Goal: Complete application form

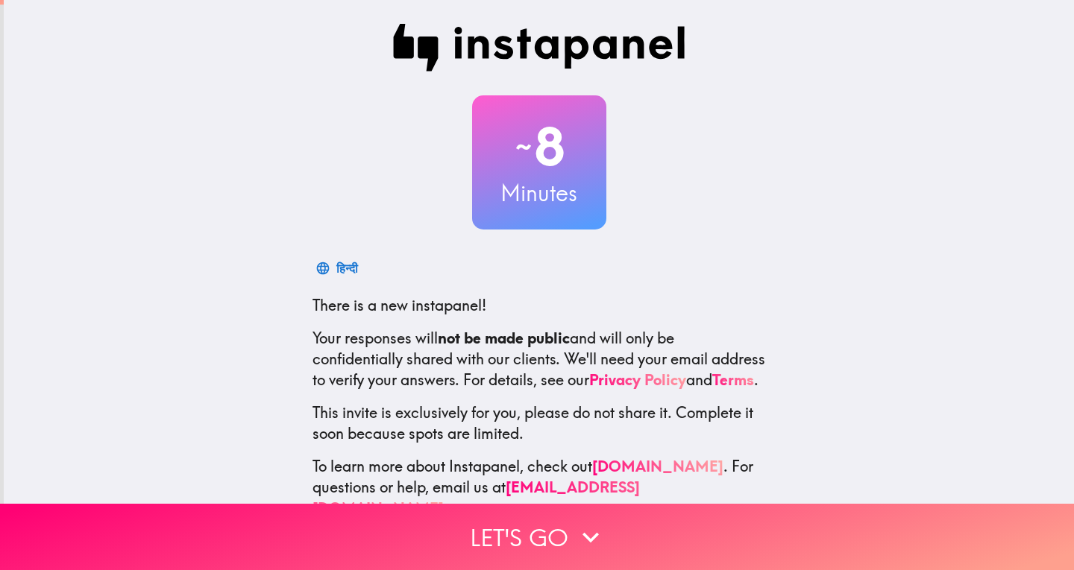
scroll to position [50, 0]
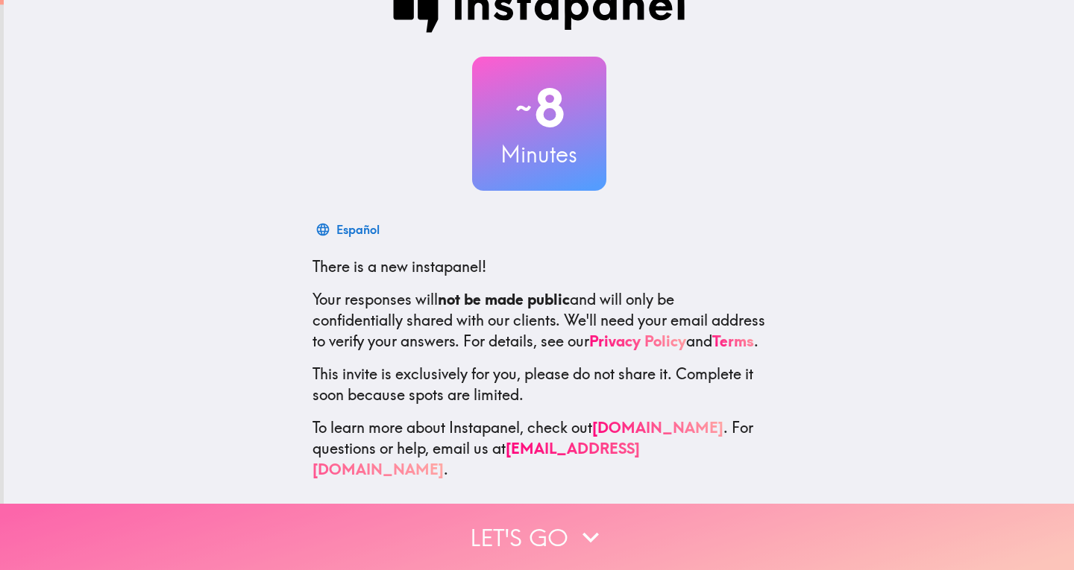
click at [560, 523] on button "Let's go" at bounding box center [537, 537] width 1074 height 66
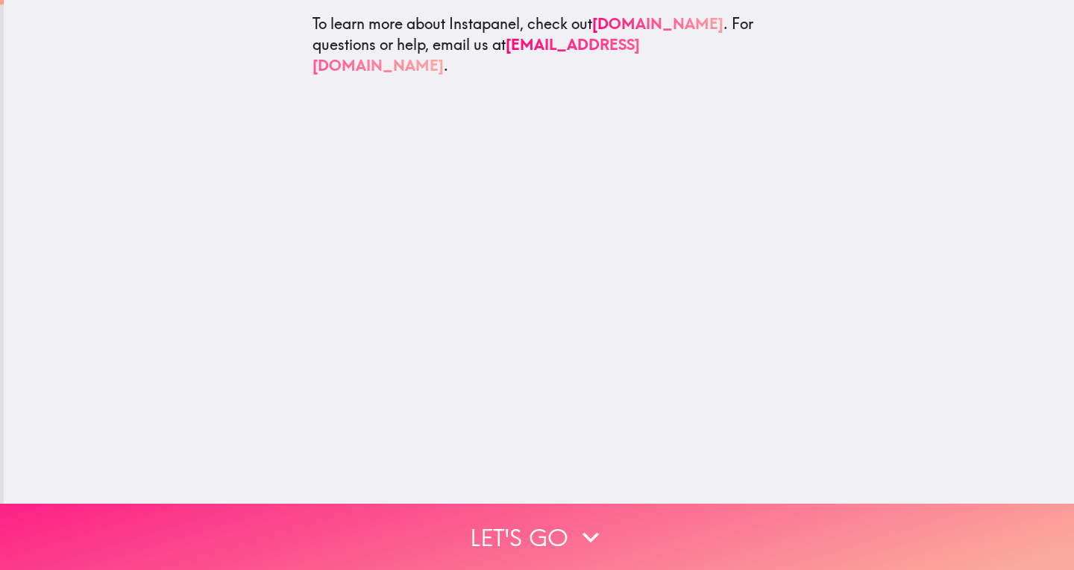
scroll to position [0, 0]
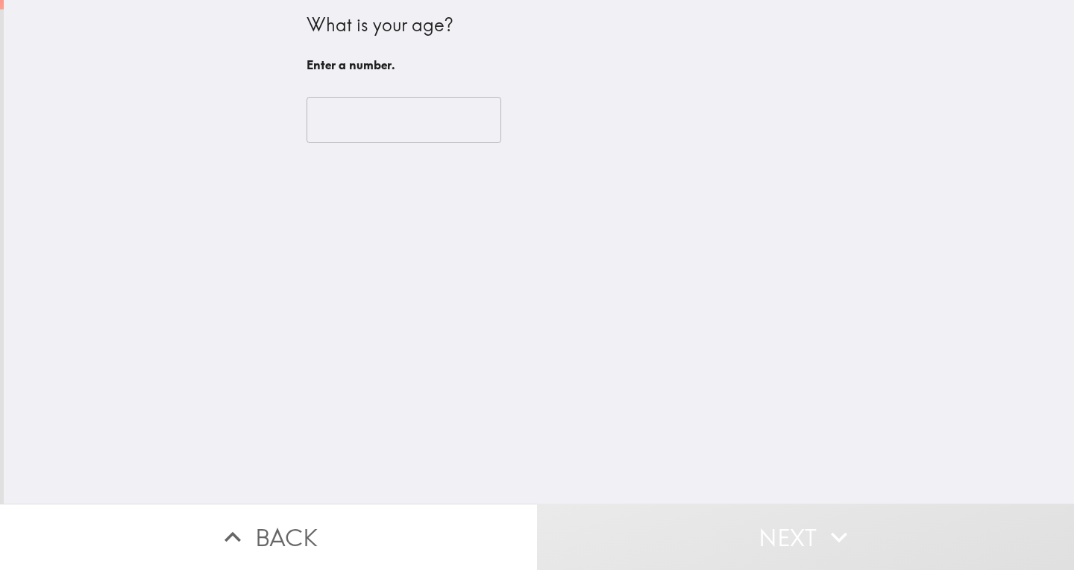
click at [341, 117] on input "number" at bounding box center [403, 120] width 195 height 46
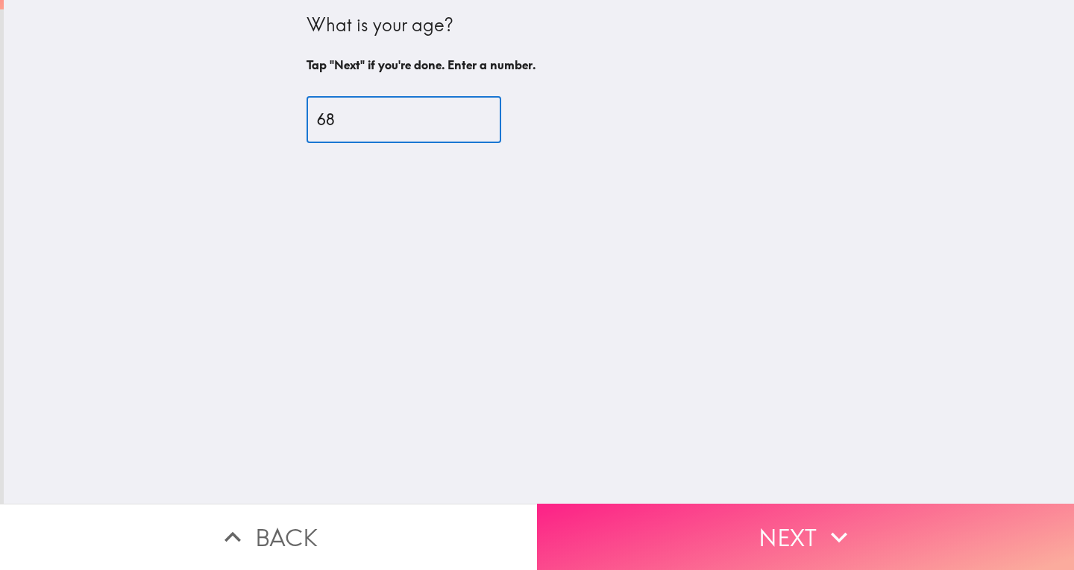
type input "68"
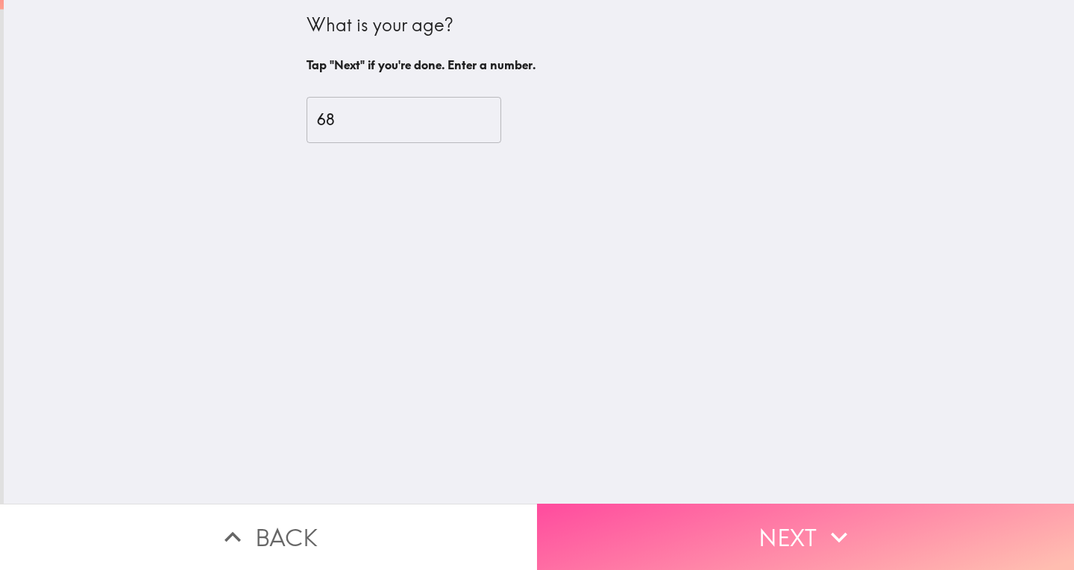
click at [831, 521] on icon "button" at bounding box center [838, 537] width 33 height 33
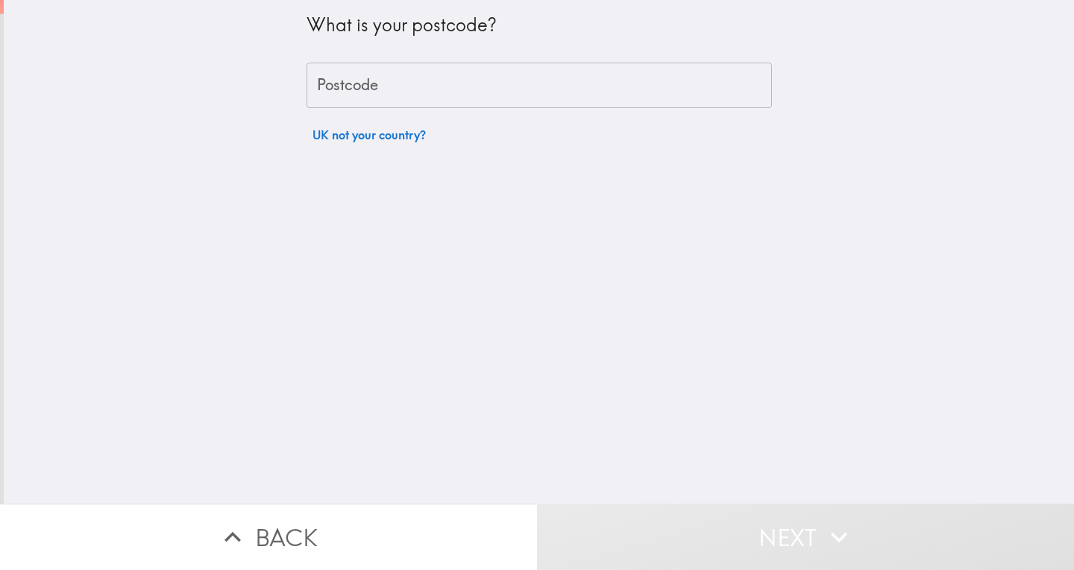
click at [456, 88] on input "Postcode" at bounding box center [538, 86] width 465 height 46
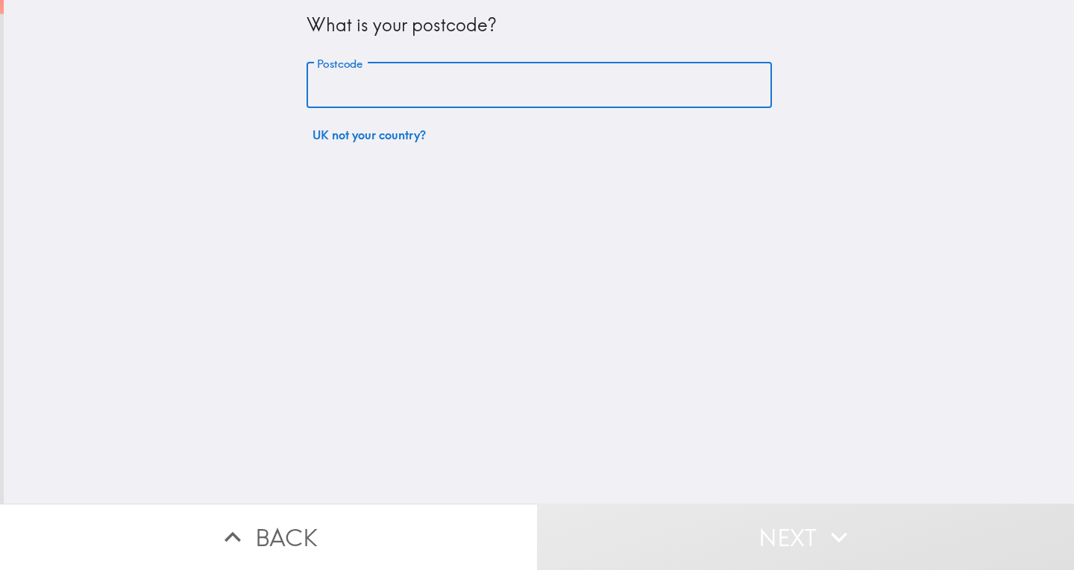
type input "BN9 9SP"
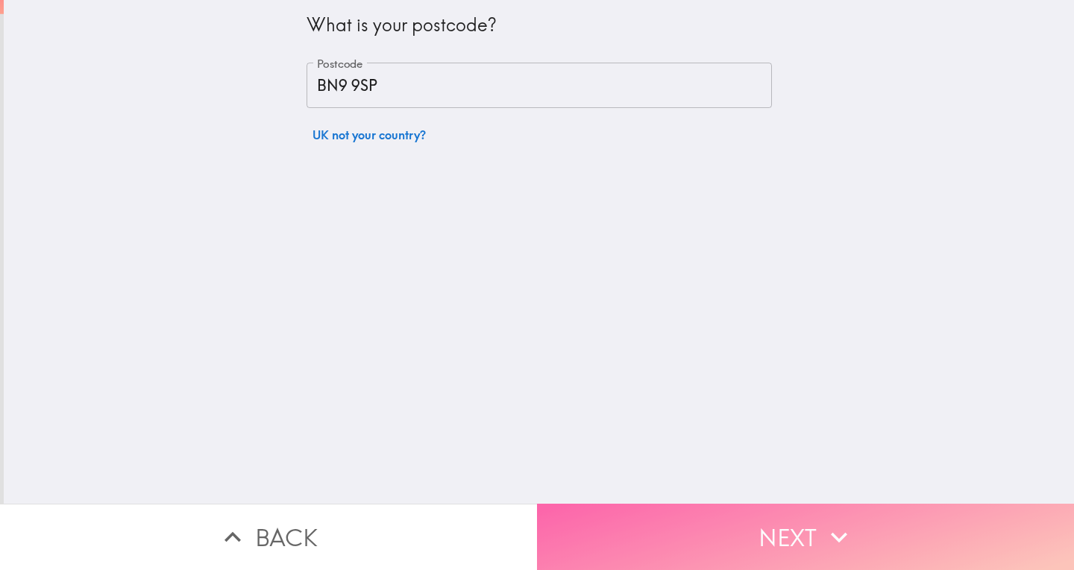
click at [803, 529] on button "Next" at bounding box center [805, 537] width 537 height 66
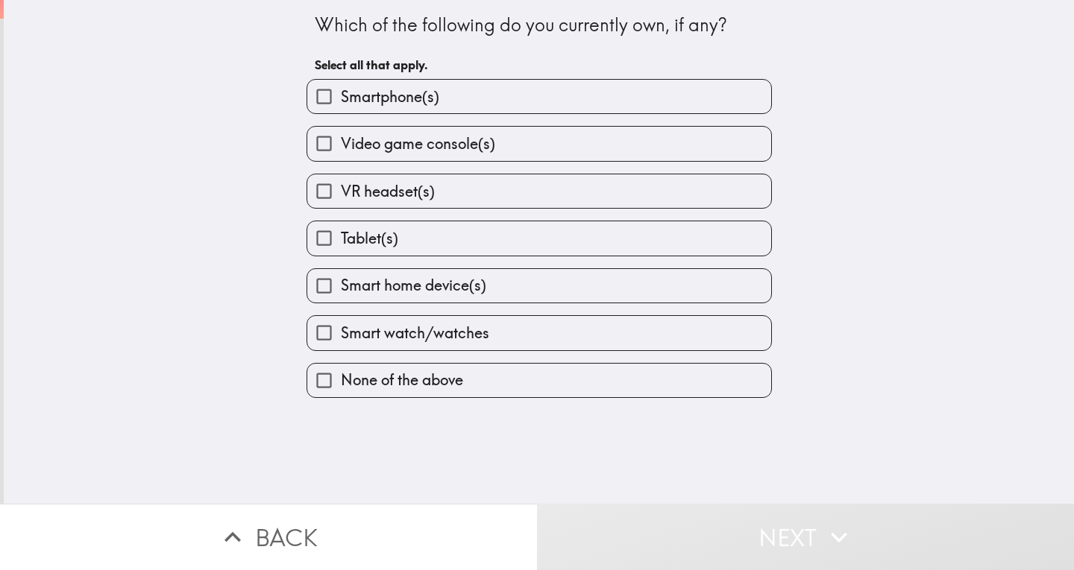
click at [481, 90] on label "Smartphone(s)" at bounding box center [539, 97] width 464 height 34
click at [341, 90] on input "Smartphone(s)" at bounding box center [324, 97] width 34 height 34
checkbox input "true"
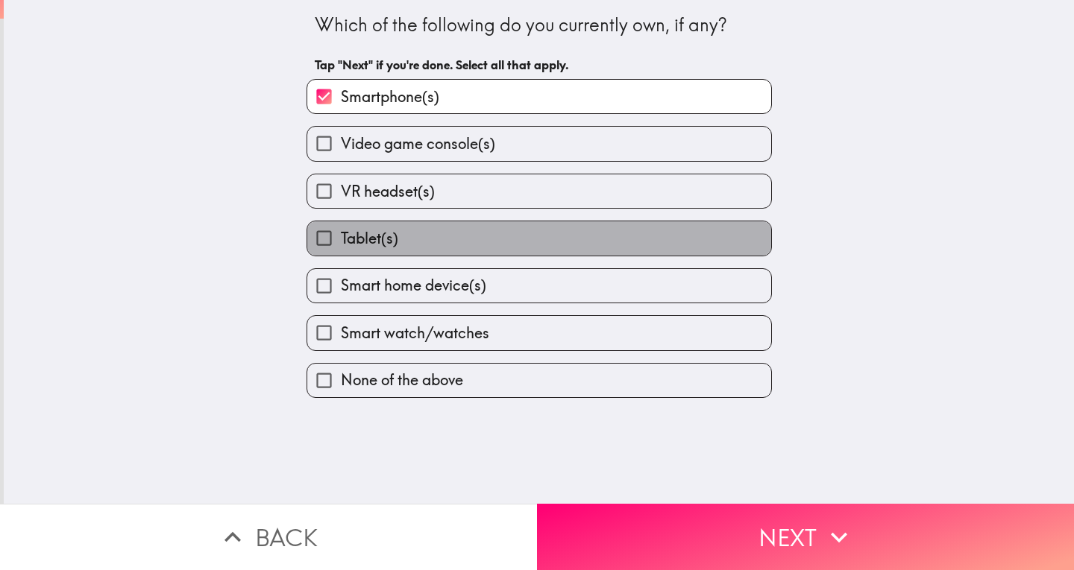
click at [363, 235] on span "Tablet(s)" at bounding box center [369, 238] width 57 height 21
click at [341, 235] on input "Tablet(s)" at bounding box center [324, 238] width 34 height 34
checkbox input "true"
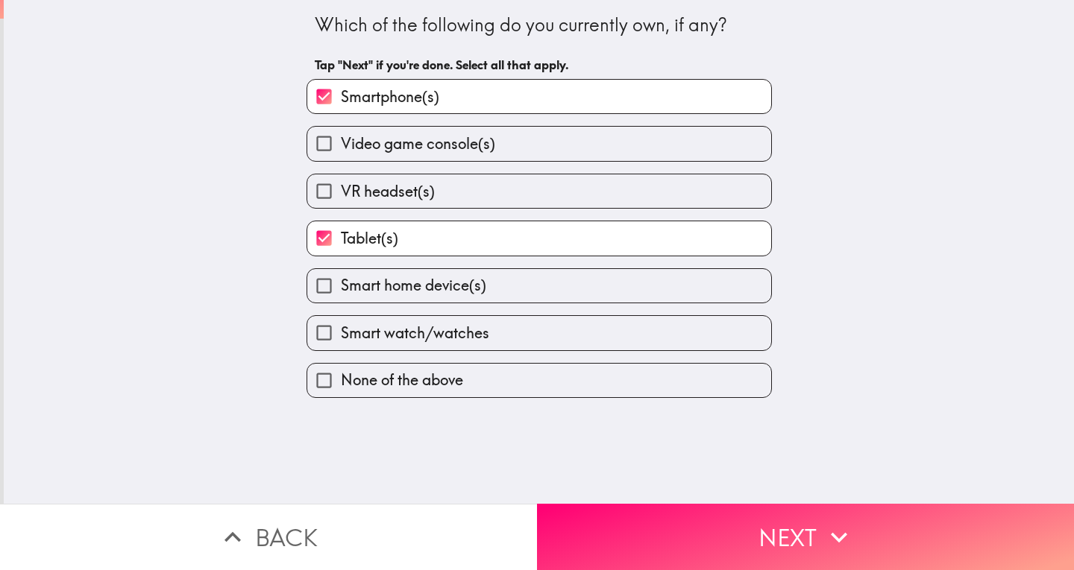
click at [369, 283] on span "Smart home device(s)" at bounding box center [413, 285] width 145 height 21
click at [341, 283] on input "Smart home device(s)" at bounding box center [324, 286] width 34 height 34
checkbox input "true"
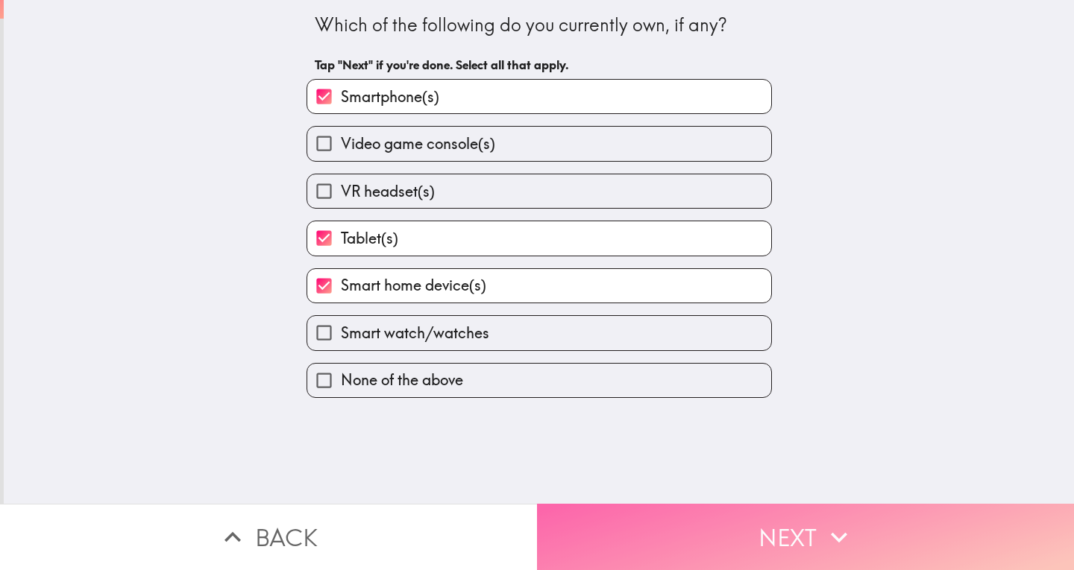
click at [808, 526] on button "Next" at bounding box center [805, 537] width 537 height 66
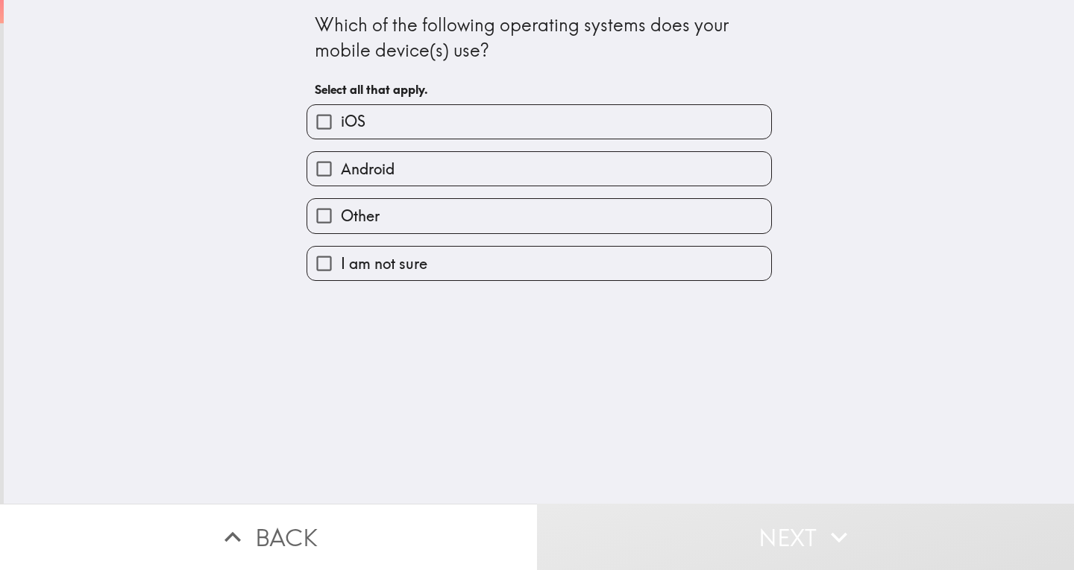
click at [366, 164] on span "Android" at bounding box center [368, 169] width 54 height 21
click at [341, 164] on input "Android" at bounding box center [324, 169] width 34 height 34
checkbox input "true"
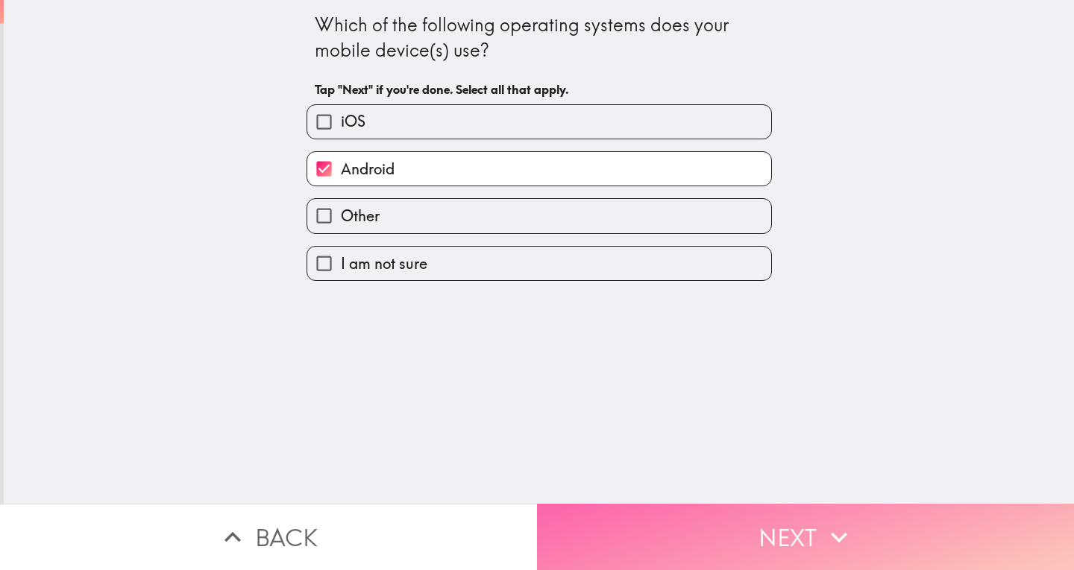
click at [808, 516] on button "Next" at bounding box center [805, 537] width 537 height 66
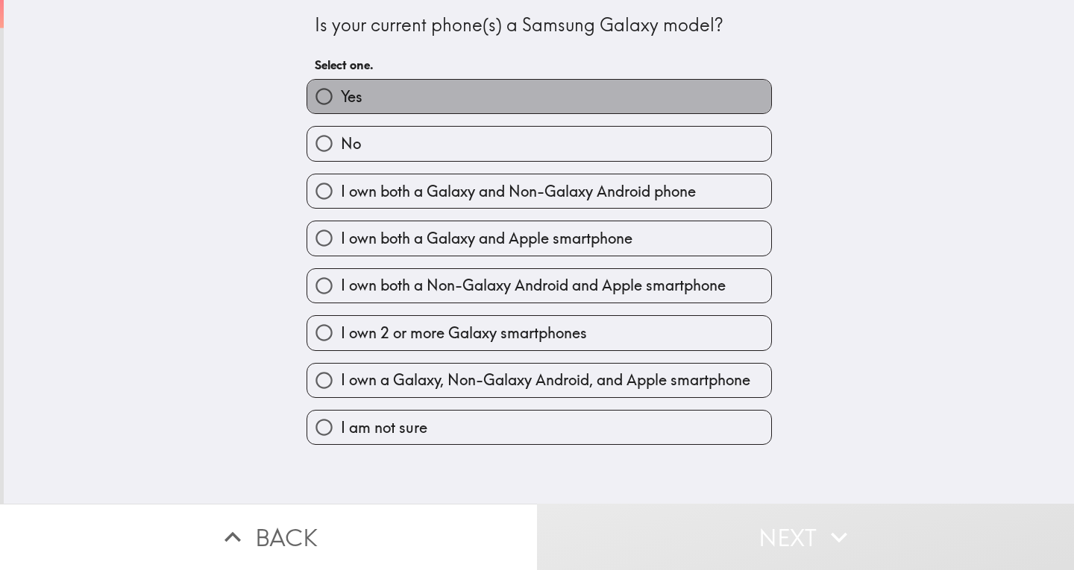
click at [402, 93] on label "Yes" at bounding box center [539, 97] width 464 height 34
click at [341, 93] on input "Yes" at bounding box center [324, 97] width 34 height 34
radio input "true"
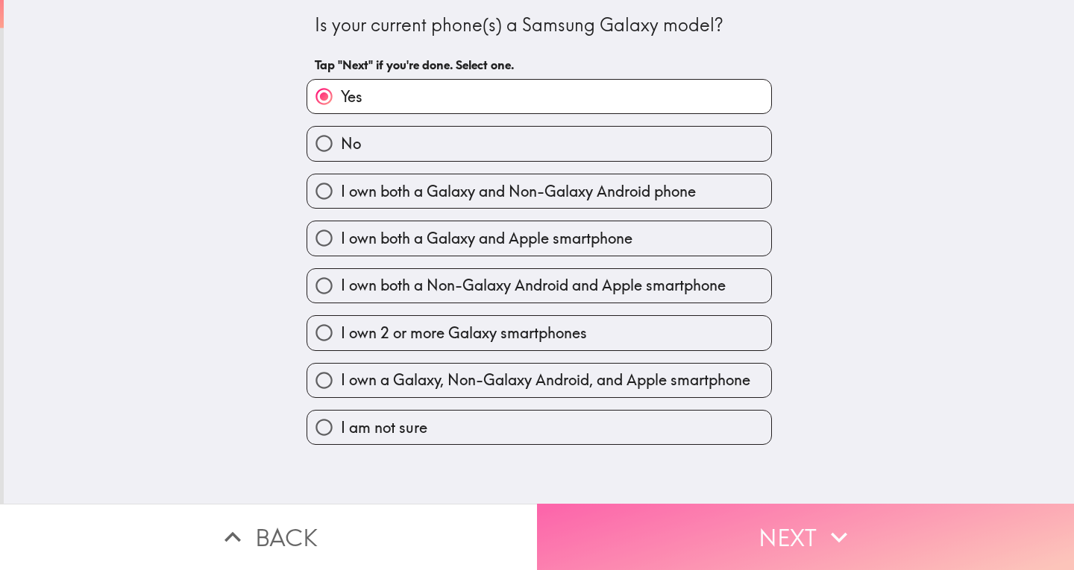
click at [787, 528] on button "Next" at bounding box center [805, 537] width 537 height 66
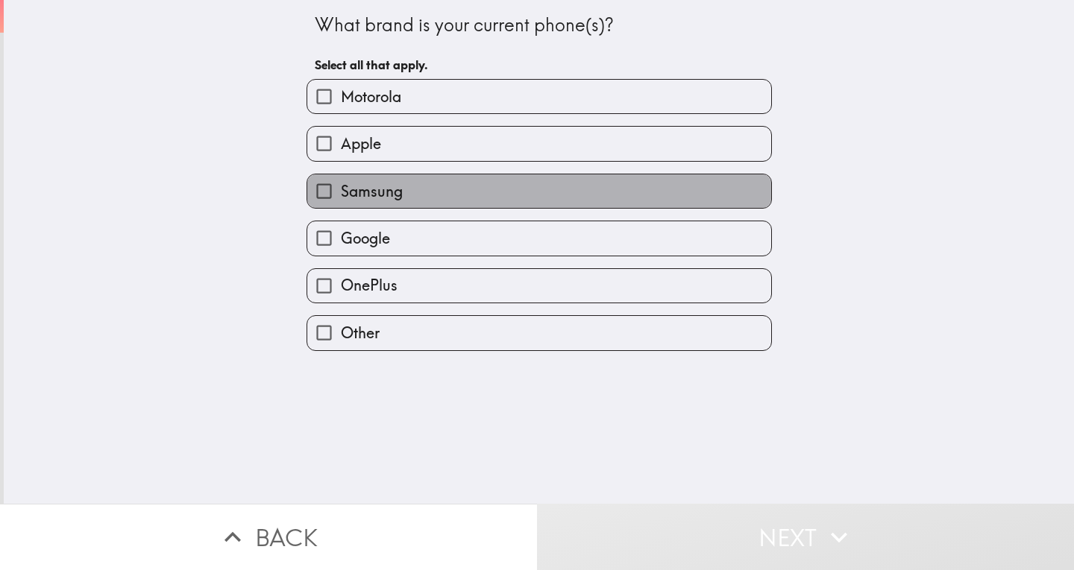
click at [394, 188] on label "Samsung" at bounding box center [539, 191] width 464 height 34
click at [341, 188] on input "Samsung" at bounding box center [324, 191] width 34 height 34
checkbox input "true"
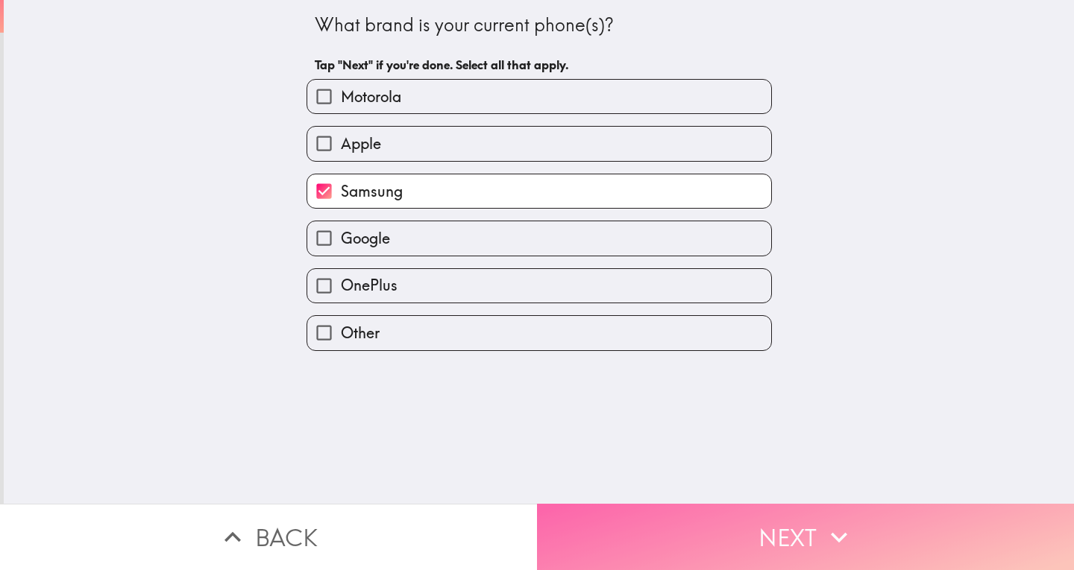
click at [799, 529] on button "Next" at bounding box center [805, 537] width 537 height 66
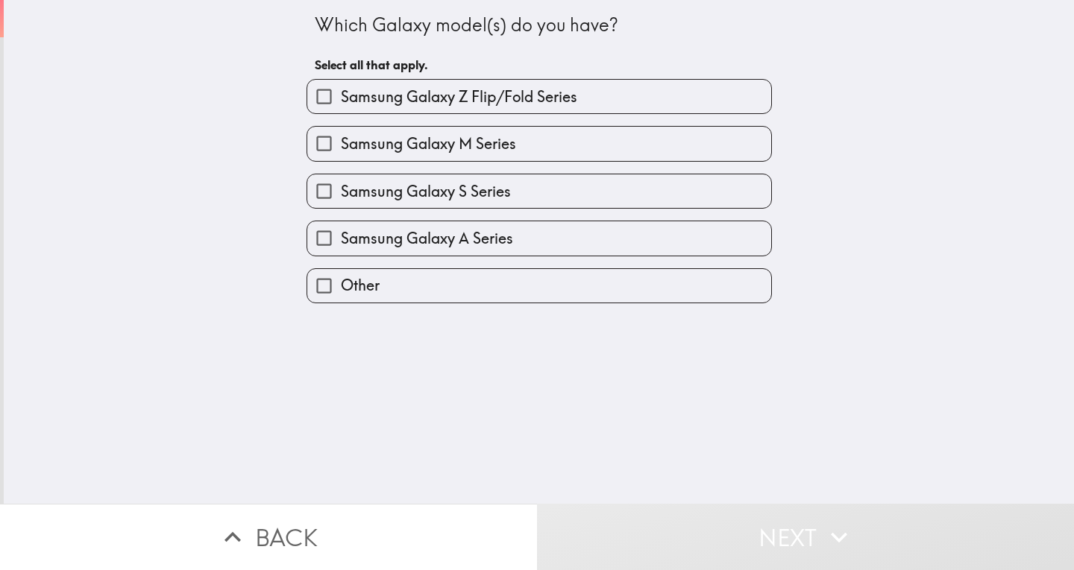
click at [447, 187] on span "Samsung Galaxy S Series" at bounding box center [426, 191] width 170 height 21
click at [341, 187] on input "Samsung Galaxy S Series" at bounding box center [324, 191] width 34 height 34
checkbox input "true"
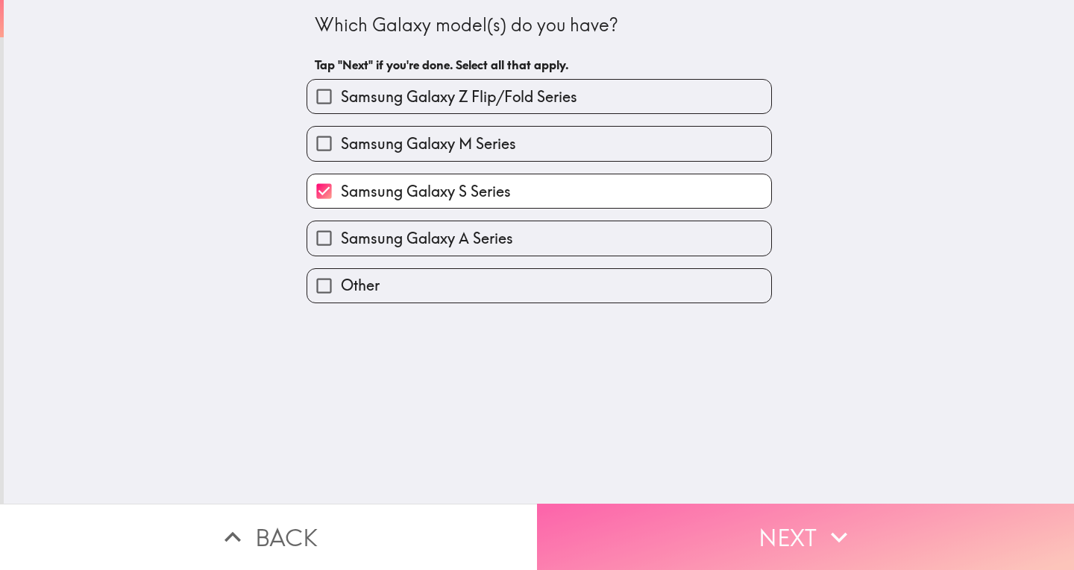
click at [787, 514] on button "Next" at bounding box center [805, 537] width 537 height 66
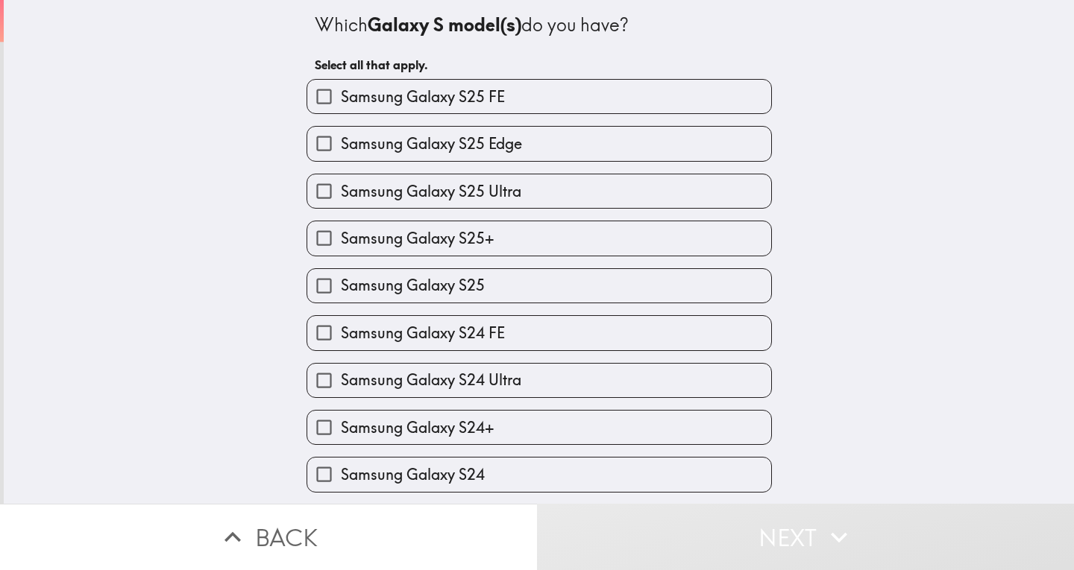
click at [450, 330] on span "Samsung Galaxy S24 FE" at bounding box center [423, 333] width 164 height 21
click at [341, 330] on input "Samsung Galaxy S24 FE" at bounding box center [324, 333] width 34 height 34
checkbox input "true"
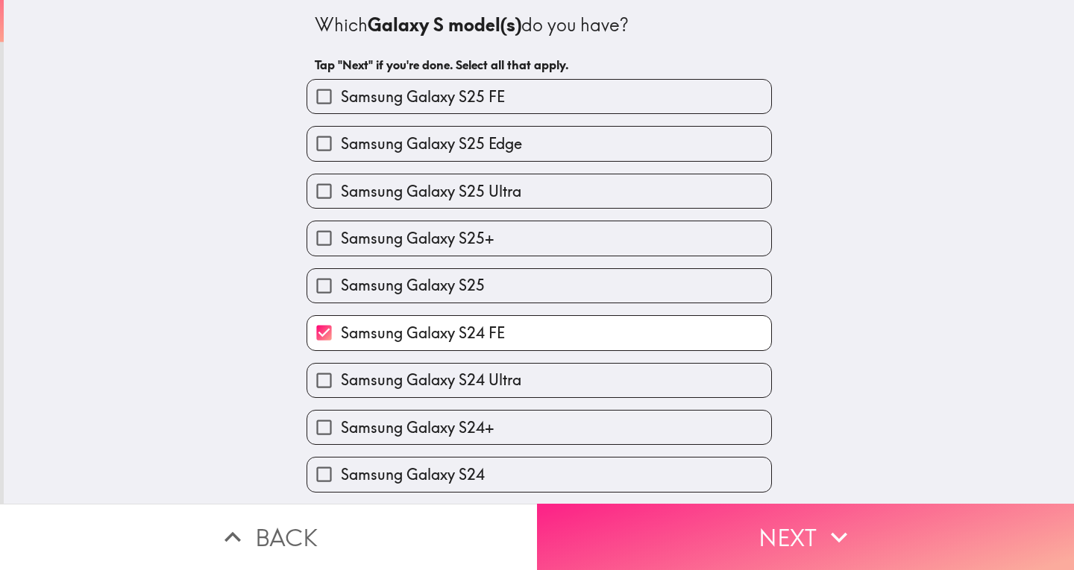
click at [814, 531] on button "Next" at bounding box center [805, 537] width 537 height 66
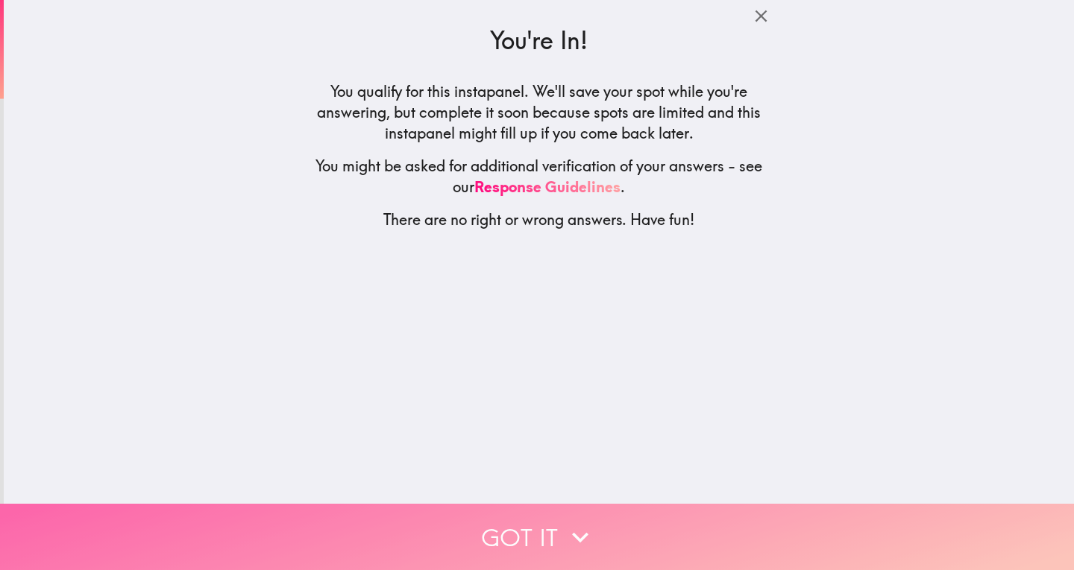
click at [533, 523] on button "Got it" at bounding box center [537, 537] width 1074 height 66
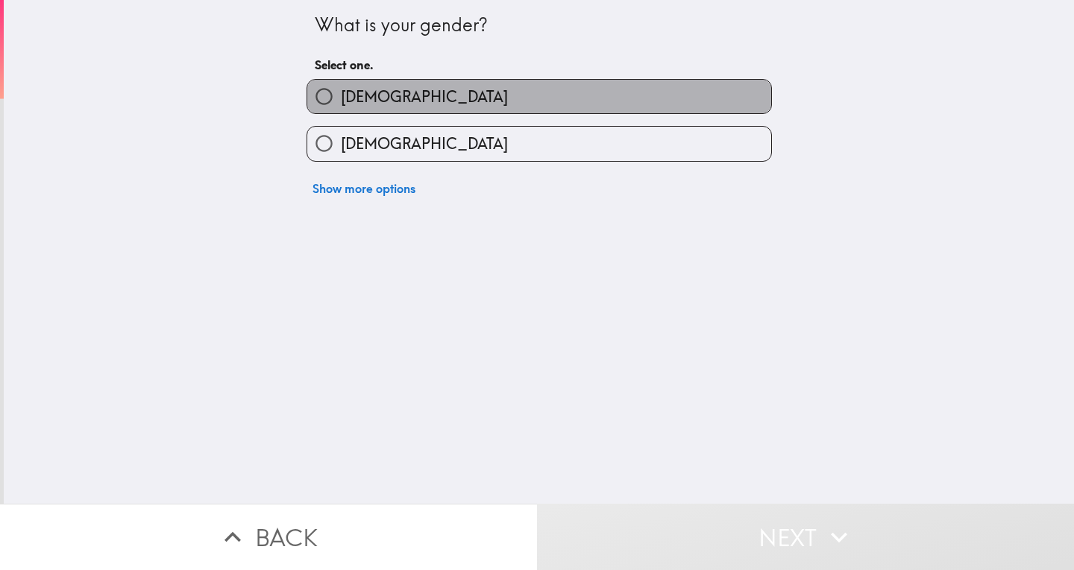
click at [462, 93] on label "[DEMOGRAPHIC_DATA]" at bounding box center [539, 97] width 464 height 34
click at [341, 93] on input "[DEMOGRAPHIC_DATA]" at bounding box center [324, 97] width 34 height 34
radio input "true"
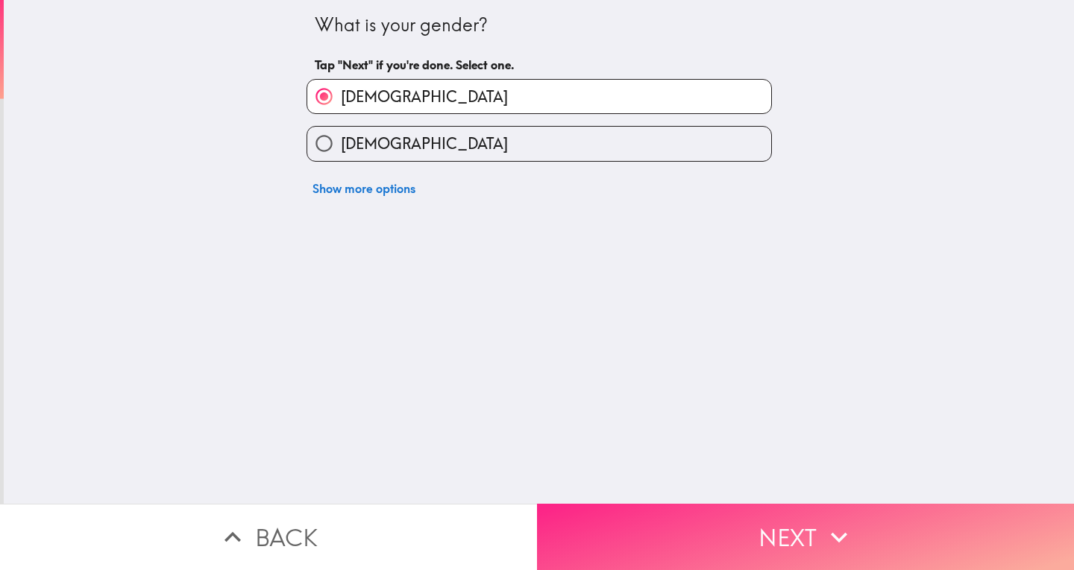
click at [717, 531] on button "Next" at bounding box center [805, 537] width 537 height 66
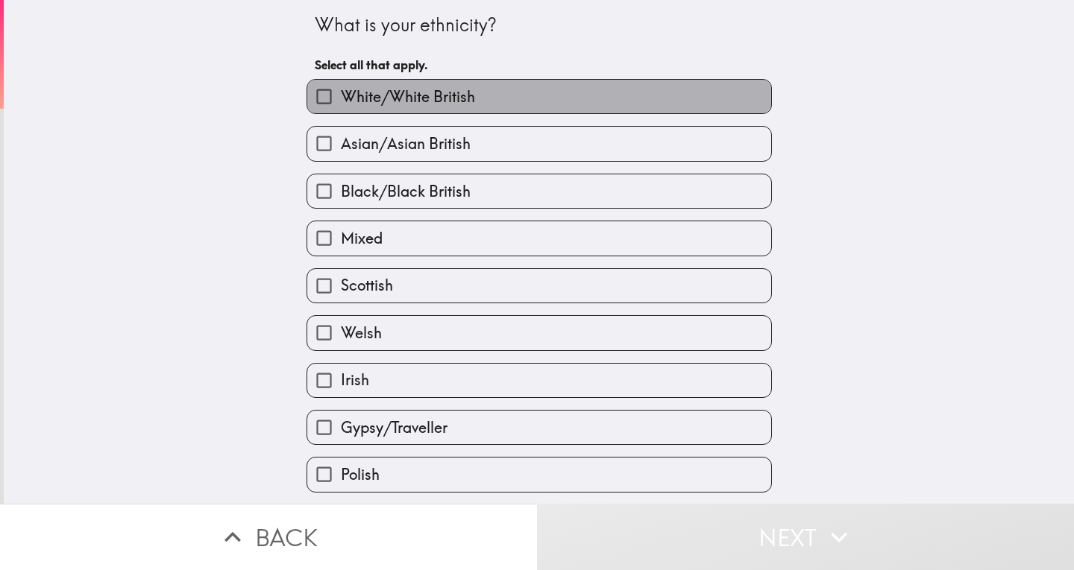
click at [412, 89] on span "White/White British" at bounding box center [408, 96] width 134 height 21
click at [341, 89] on input "White/White British" at bounding box center [324, 97] width 34 height 34
checkbox input "true"
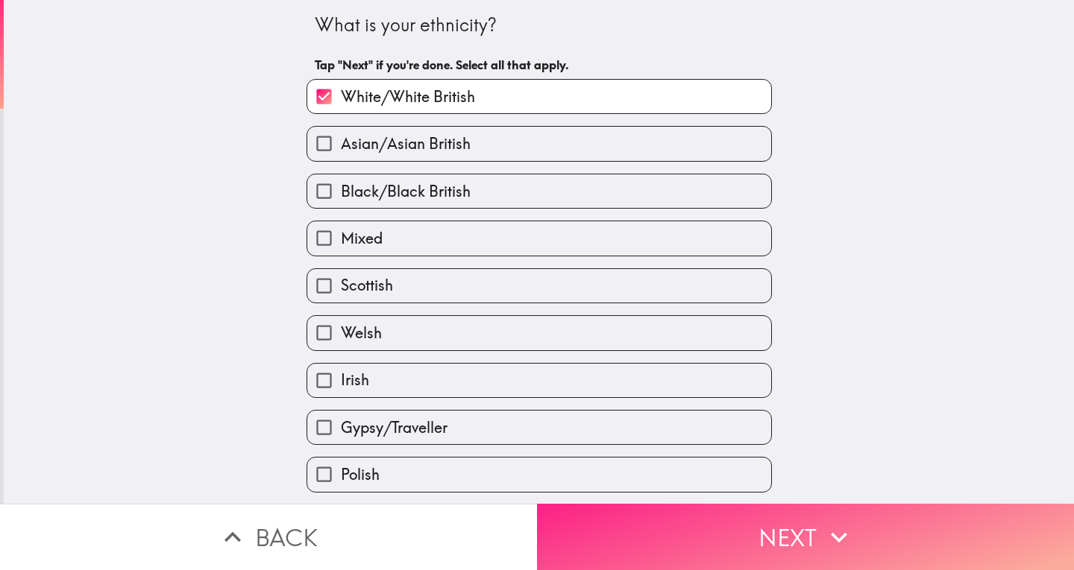
click at [869, 512] on button "Next" at bounding box center [805, 537] width 537 height 66
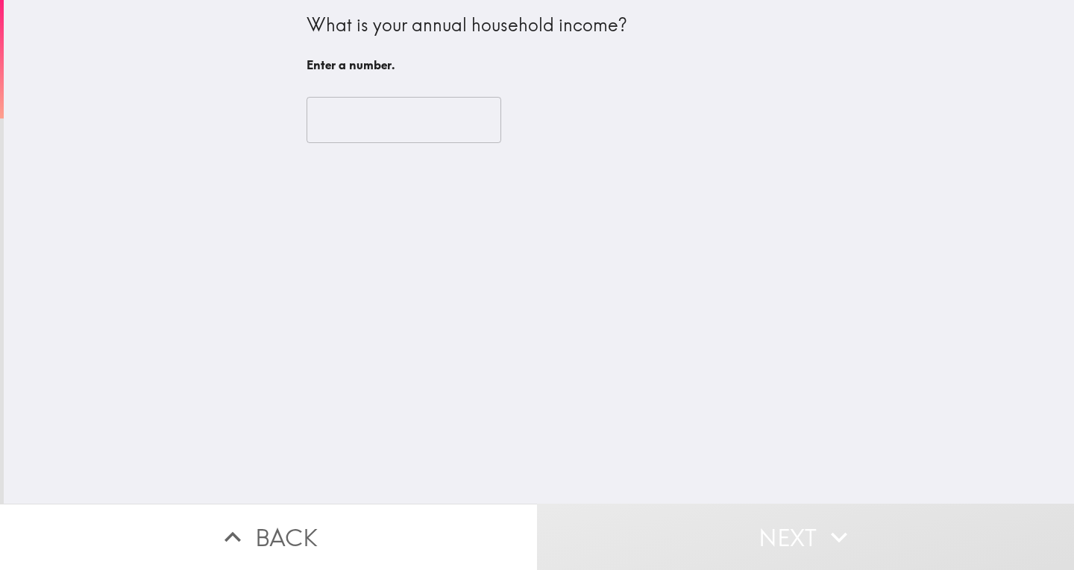
click at [359, 122] on input "number" at bounding box center [403, 120] width 195 height 46
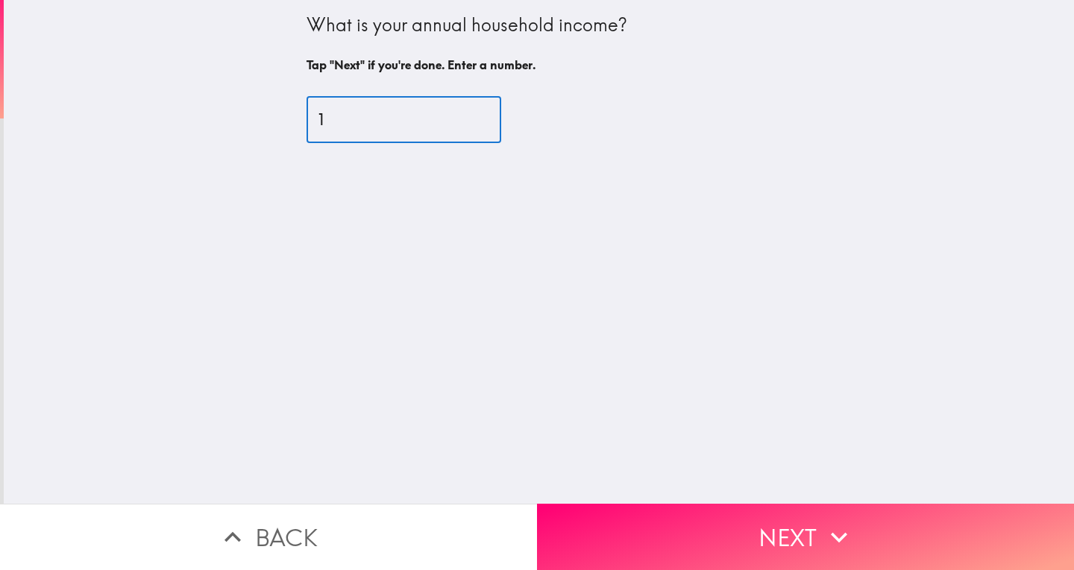
click at [462, 112] on input "1" at bounding box center [403, 120] width 195 height 46
click at [462, 112] on input "2" at bounding box center [403, 120] width 195 height 46
click at [462, 112] on input "5" at bounding box center [403, 120] width 195 height 46
drag, startPoint x: 336, startPoint y: 113, endPoint x: 251, endPoint y: 116, distance: 85.8
click at [251, 116] on div "What is your annual household income? Tap "Next" if you're done. Enter a number…" at bounding box center [539, 252] width 1070 height 504
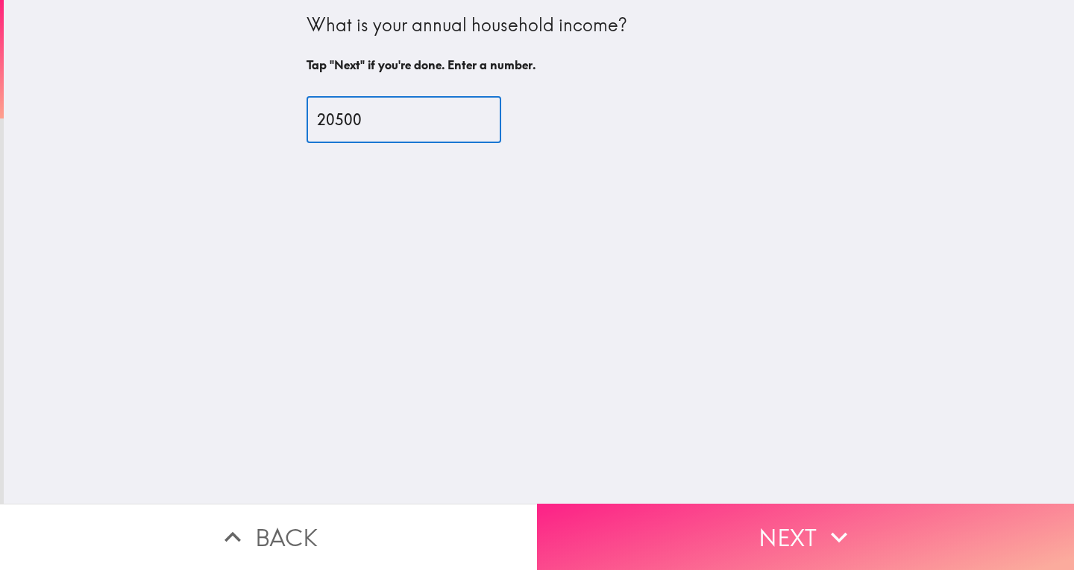
type input "20500"
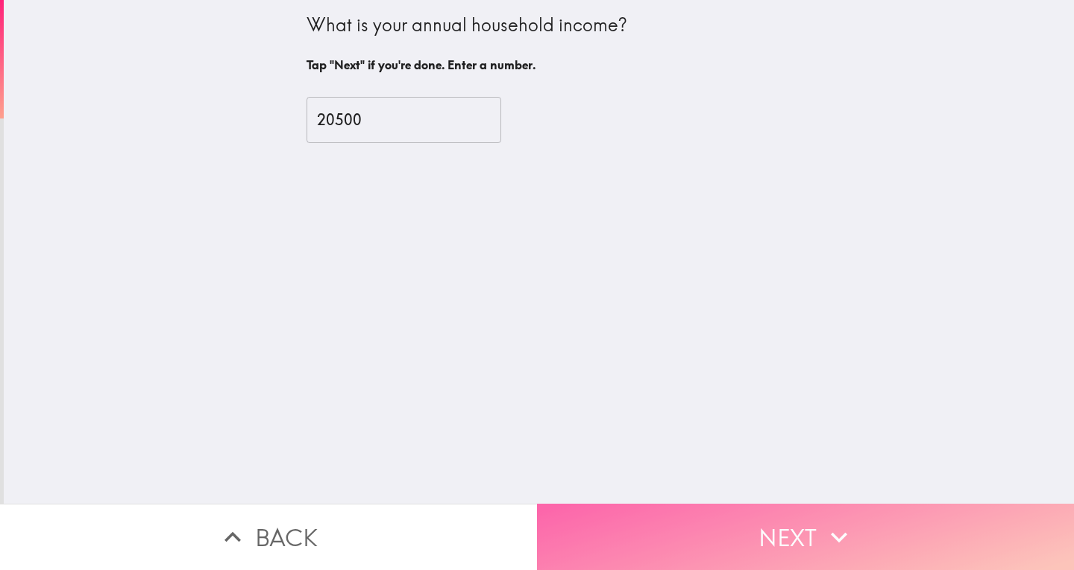
click at [802, 526] on button "Next" at bounding box center [805, 537] width 537 height 66
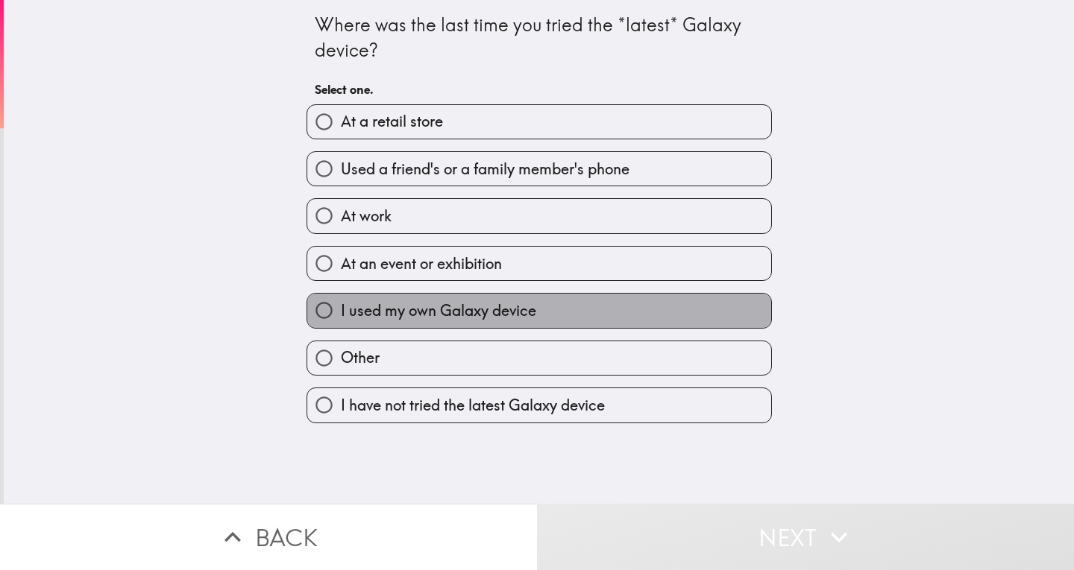
click at [452, 311] on span "I used my own Galaxy device" at bounding box center [438, 311] width 195 height 21
click at [341, 311] on input "I used my own Galaxy device" at bounding box center [324, 311] width 34 height 34
radio input "true"
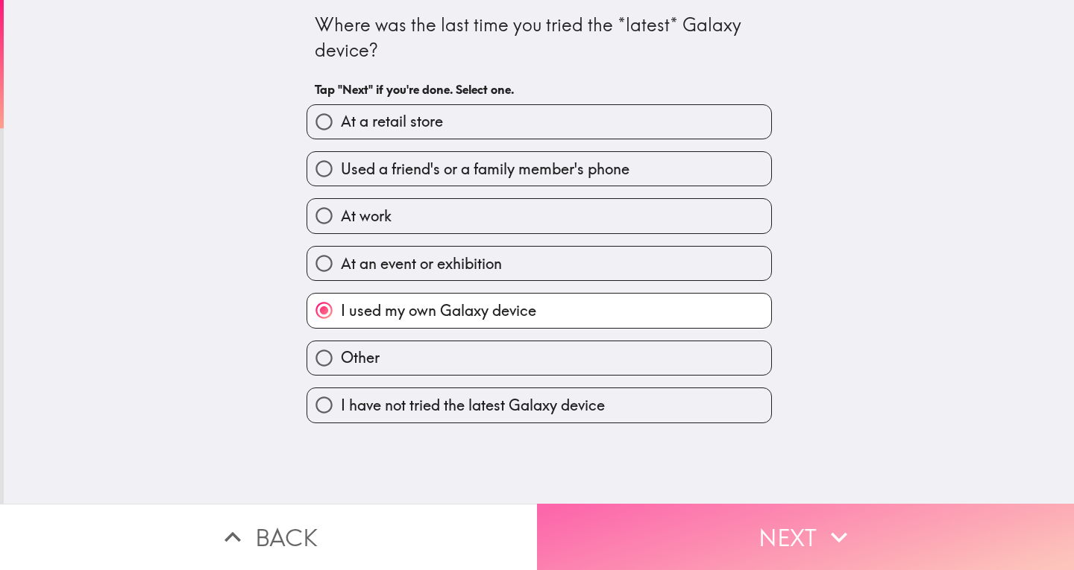
click at [783, 524] on button "Next" at bounding box center [805, 537] width 537 height 66
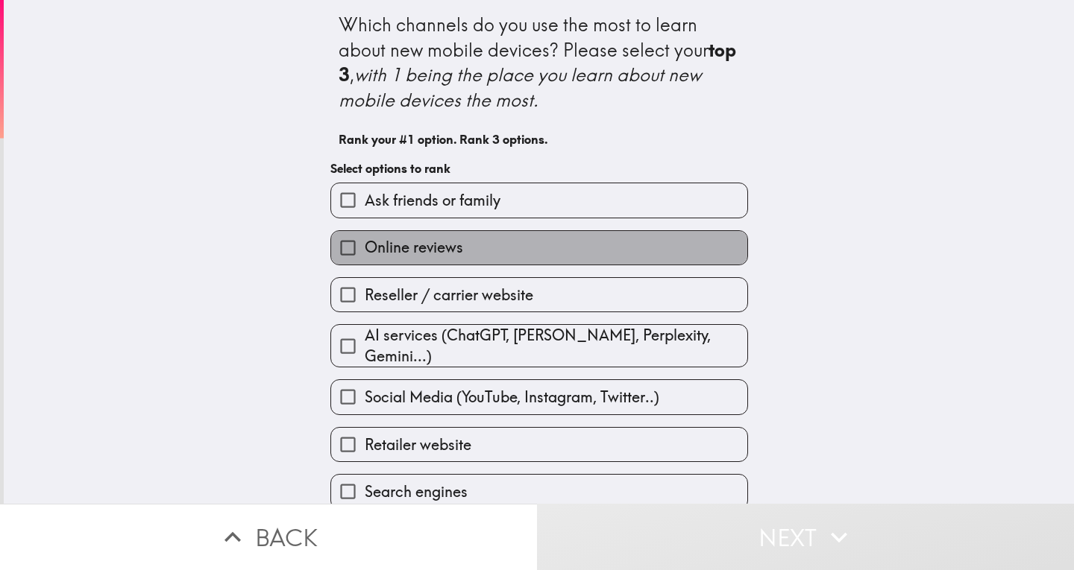
click at [449, 241] on span "Online reviews" at bounding box center [414, 247] width 98 height 21
click at [365, 241] on input "Online reviews" at bounding box center [348, 248] width 34 height 34
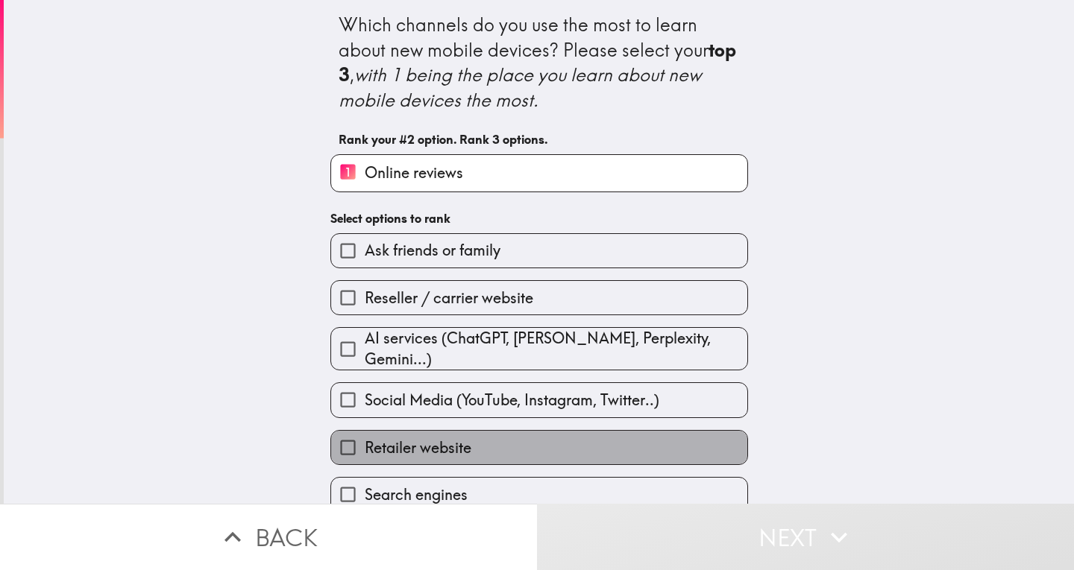
click at [437, 439] on span "Retailer website" at bounding box center [418, 448] width 107 height 21
click at [365, 439] on input "Retailer website" at bounding box center [348, 448] width 34 height 34
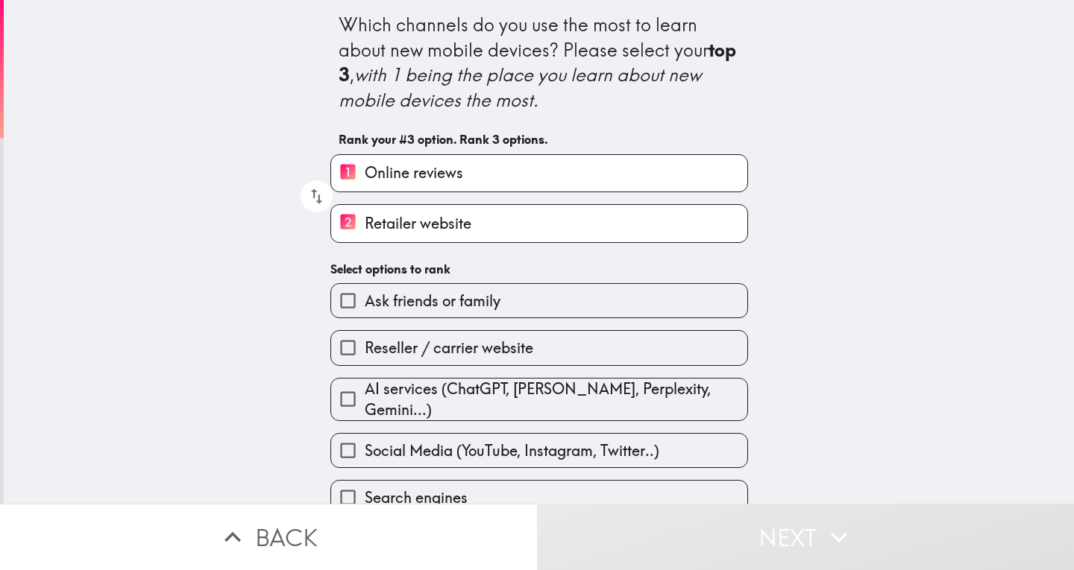
scroll to position [63, 0]
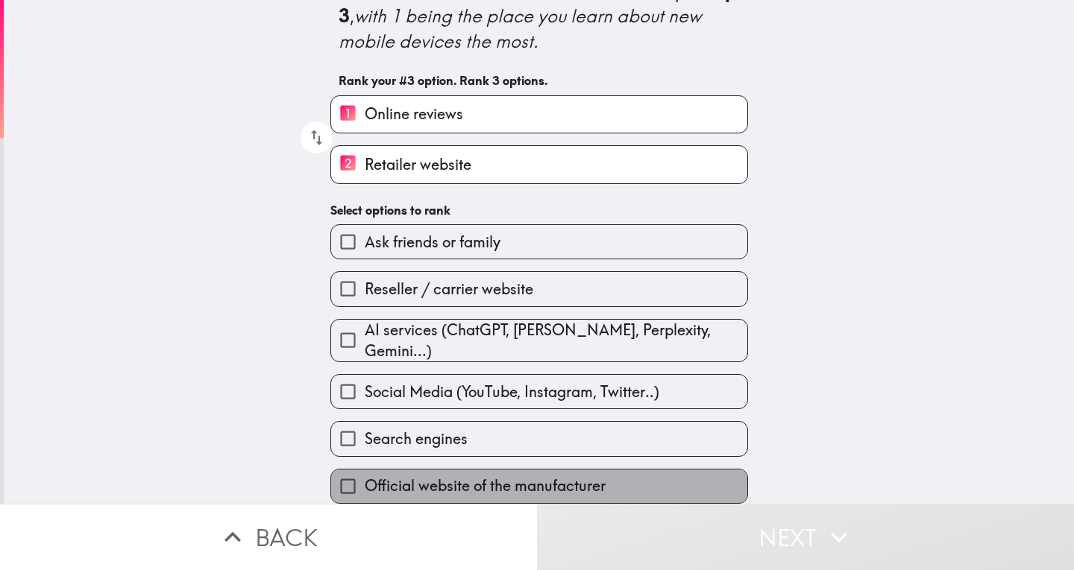
click at [392, 478] on span "Official website of the manufacturer" at bounding box center [485, 486] width 241 height 21
click at [365, 478] on input "Official website of the manufacturer" at bounding box center [348, 487] width 34 height 34
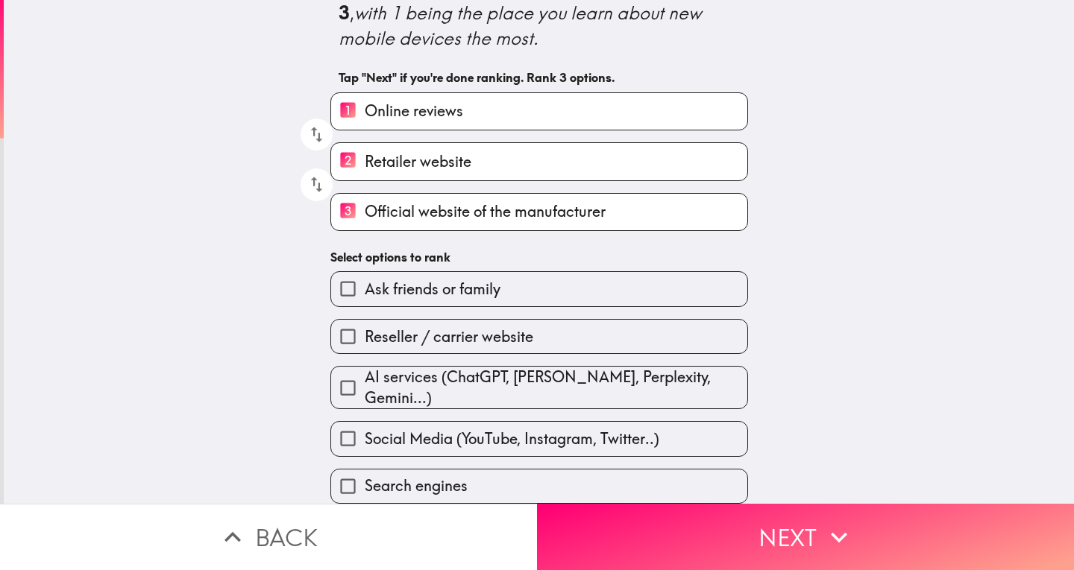
click at [381, 286] on span "Ask friends or family" at bounding box center [433, 289] width 136 height 21
click at [365, 286] on input "Ask friends or family" at bounding box center [348, 289] width 34 height 34
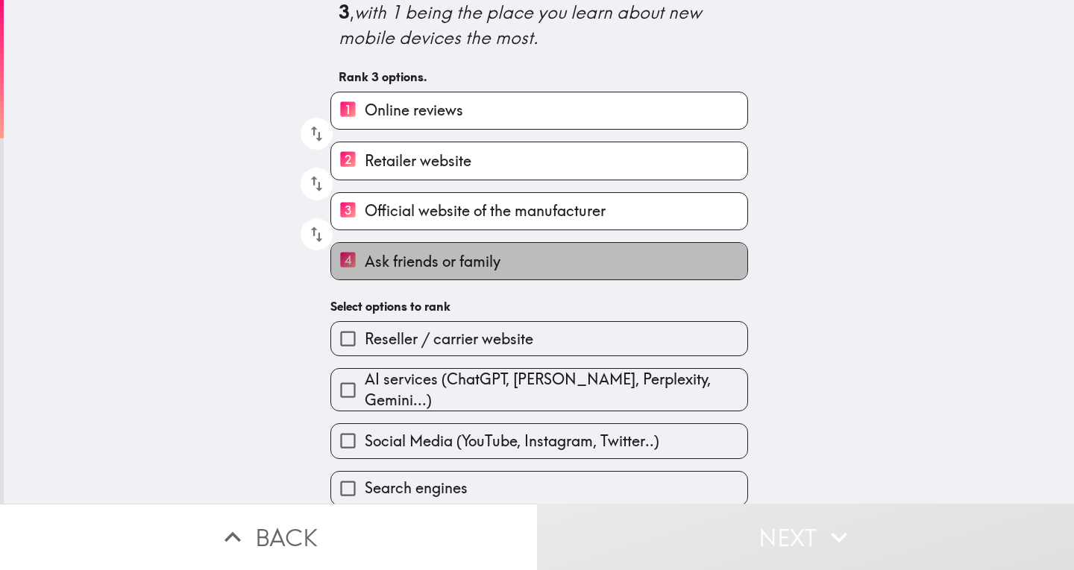
click at [391, 258] on span "Ask friends or family" at bounding box center [433, 261] width 136 height 21
click at [365, 258] on input "4 Ask friends or family" at bounding box center [348, 261] width 34 height 37
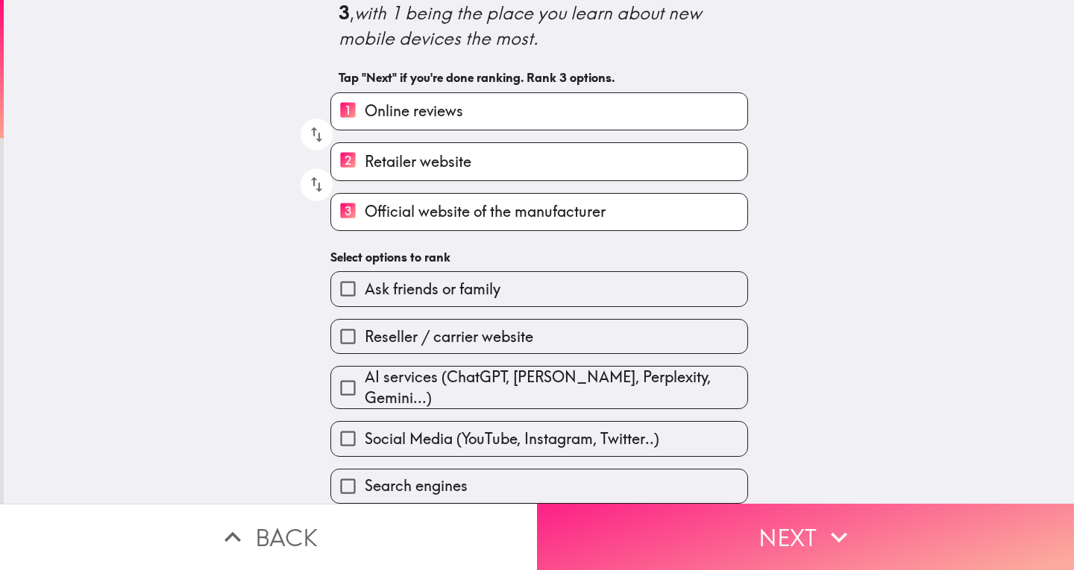
click at [812, 518] on button "Next" at bounding box center [805, 537] width 537 height 66
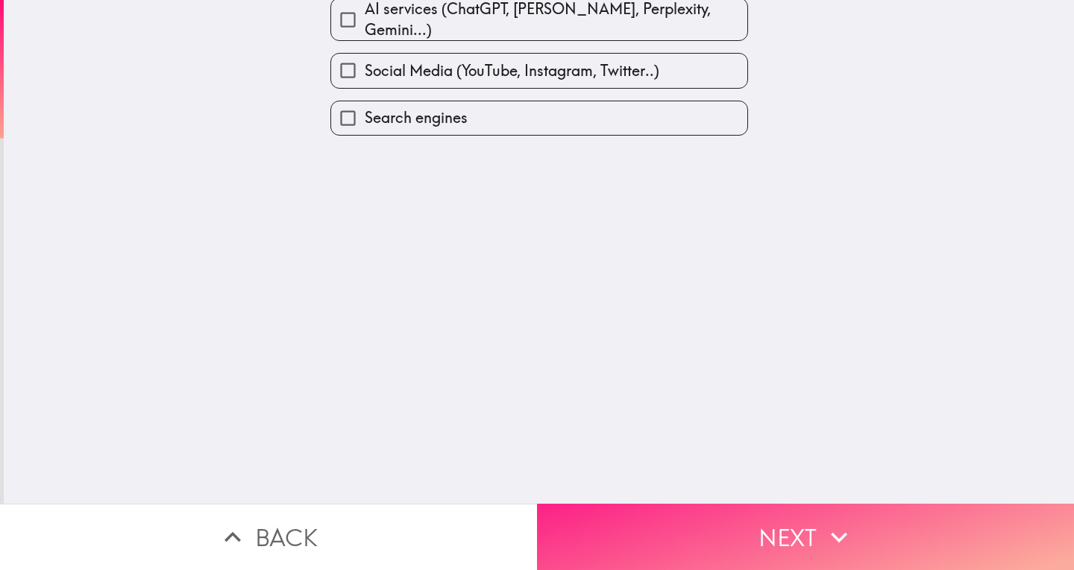
scroll to position [0, 0]
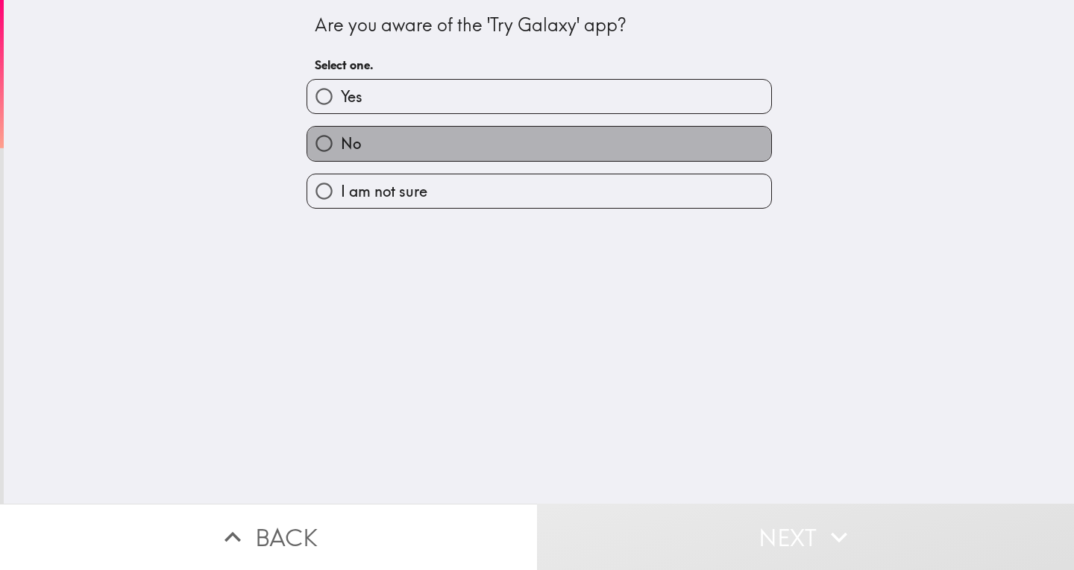
click at [421, 141] on label "No" at bounding box center [539, 144] width 464 height 34
click at [341, 141] on input "No" at bounding box center [324, 144] width 34 height 34
radio input "true"
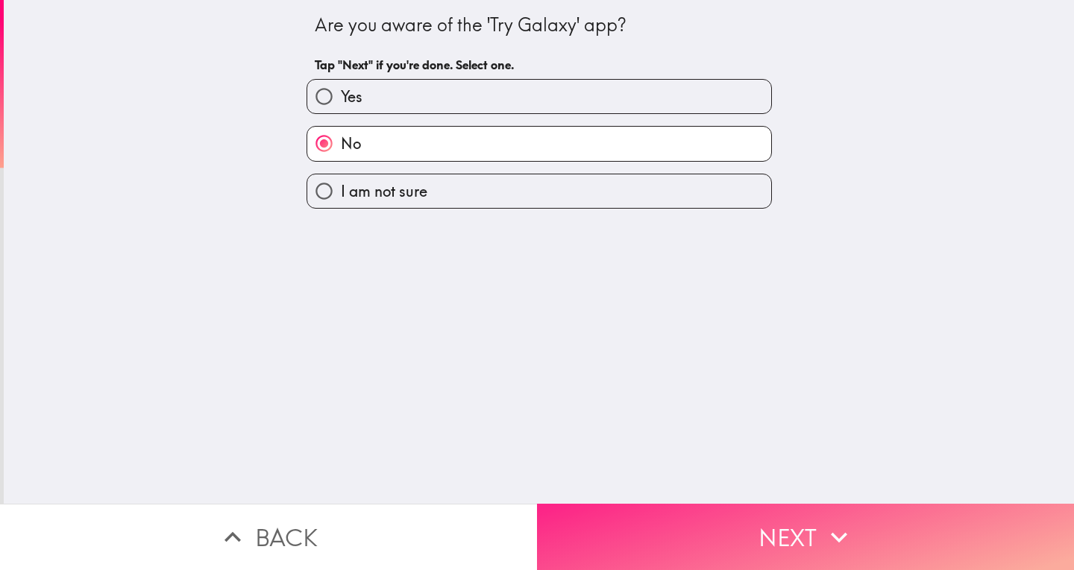
click at [722, 520] on button "Next" at bounding box center [805, 537] width 537 height 66
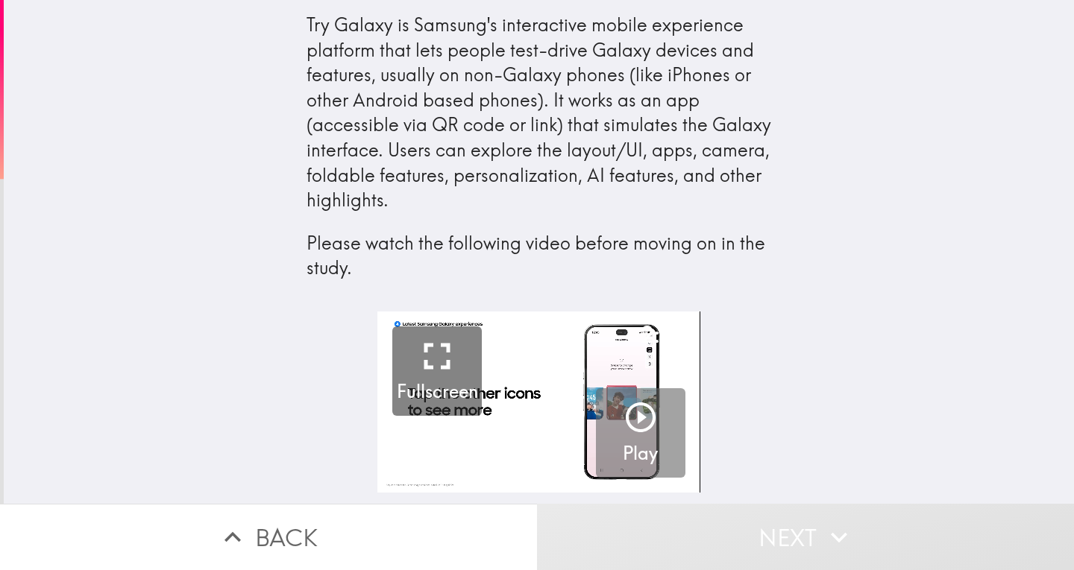
click at [627, 415] on icon "button" at bounding box center [641, 418] width 30 height 30
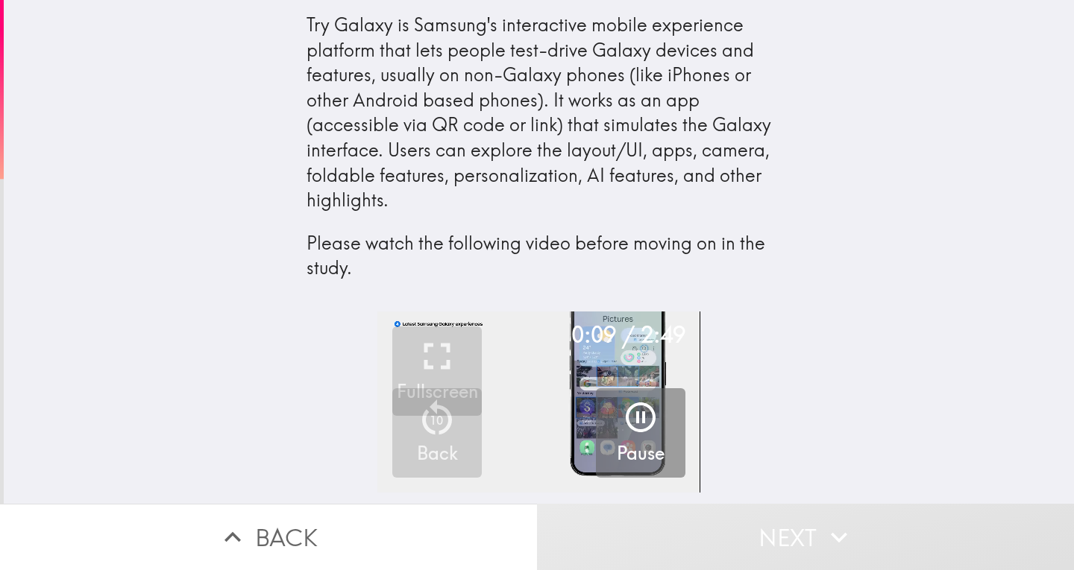
drag, startPoint x: 798, startPoint y: 333, endPoint x: 827, endPoint y: 401, distance: 74.5
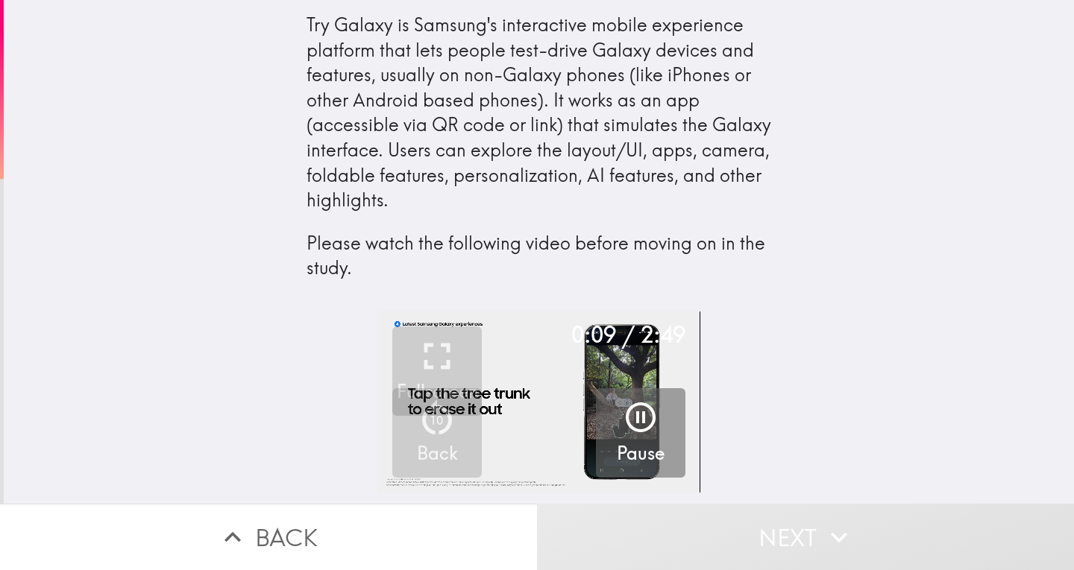
click at [827, 401] on div "0:09 / 2:49 Fullscreen 10 Back Pause" at bounding box center [539, 408] width 1070 height 192
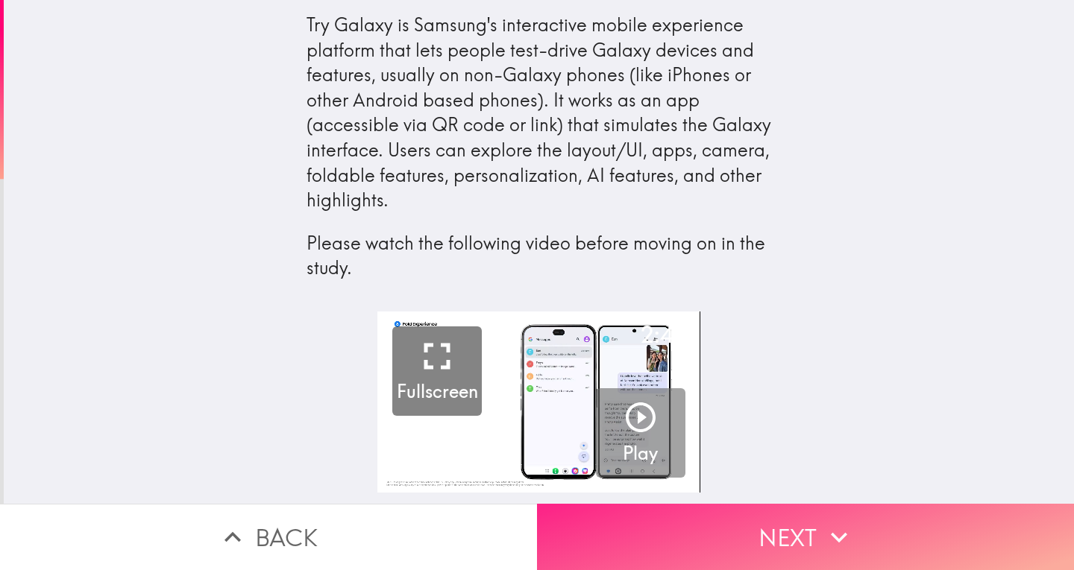
click at [805, 523] on button "Next" at bounding box center [805, 537] width 537 height 66
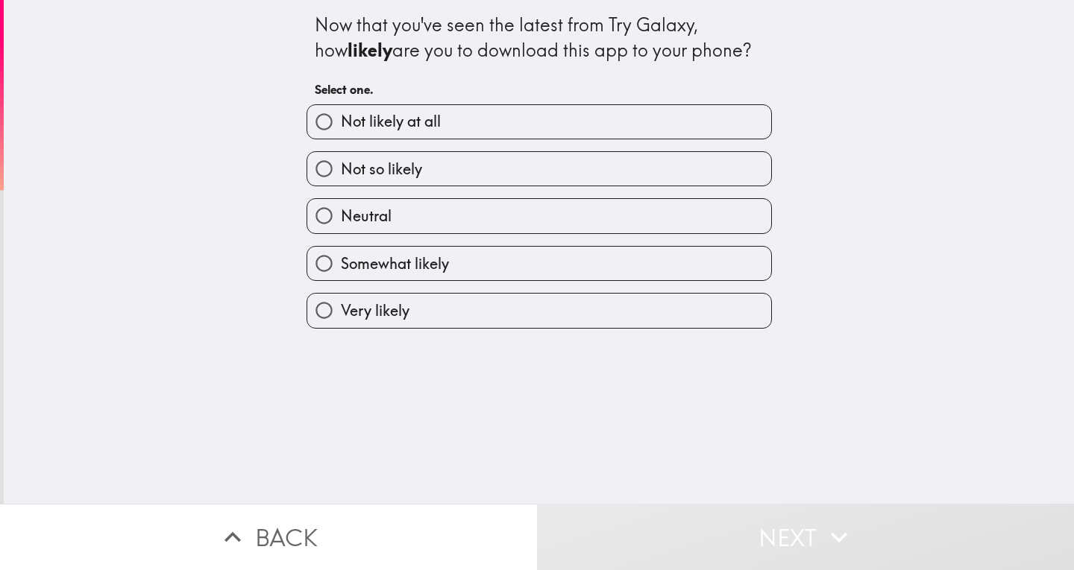
click at [509, 119] on label "Not likely at all" at bounding box center [539, 122] width 464 height 34
click at [341, 119] on input "Not likely at all" at bounding box center [324, 122] width 34 height 34
radio input "true"
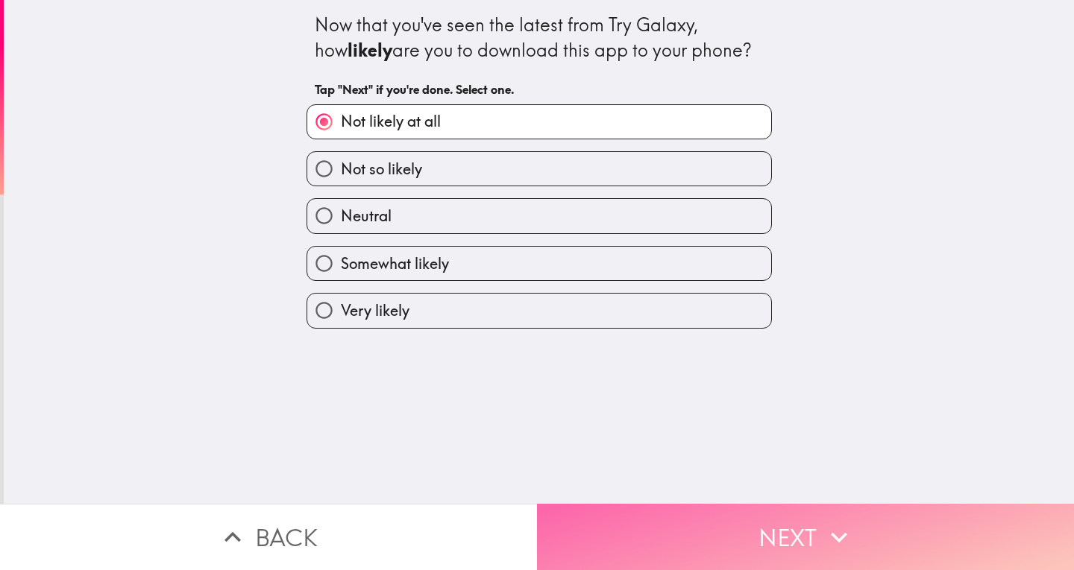
click at [822, 524] on icon "button" at bounding box center [838, 537] width 33 height 33
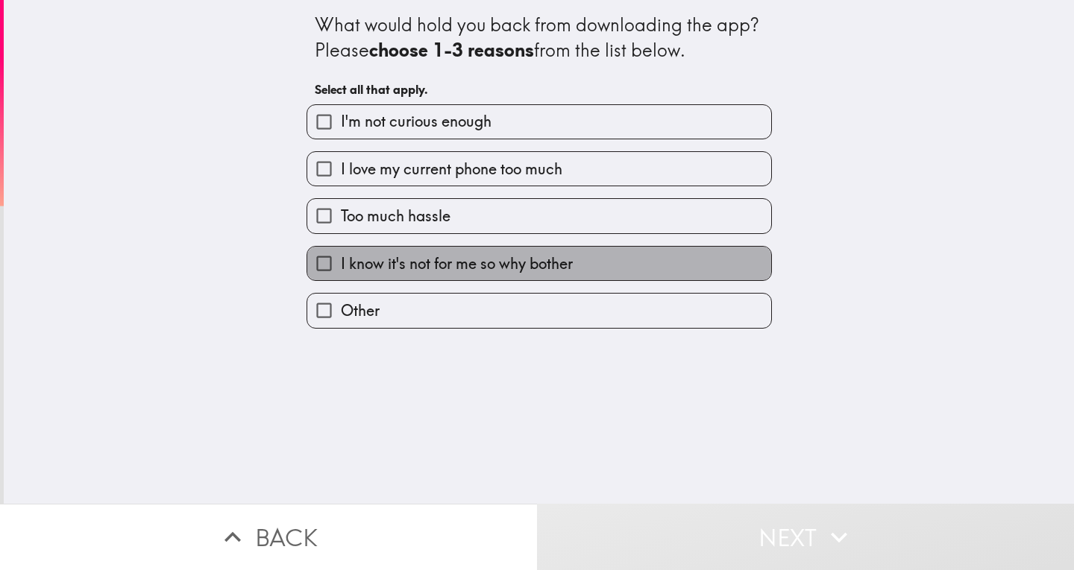
click at [488, 259] on span "I know it's not for me so why bother" at bounding box center [457, 264] width 232 height 21
click at [341, 259] on input "I know it's not for me so why bother" at bounding box center [324, 264] width 34 height 34
checkbox input "true"
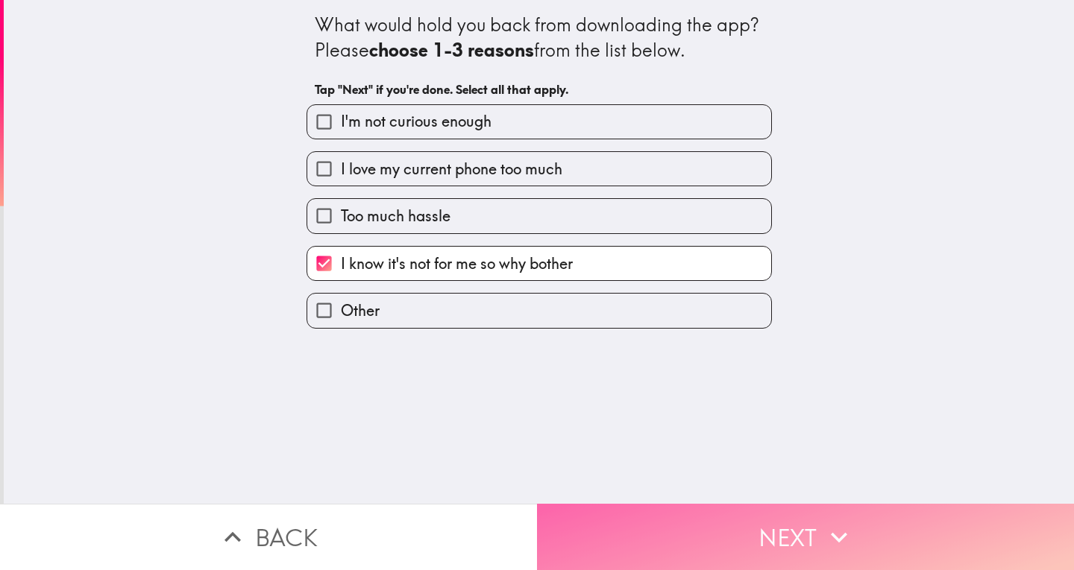
click at [803, 523] on button "Next" at bounding box center [805, 537] width 537 height 66
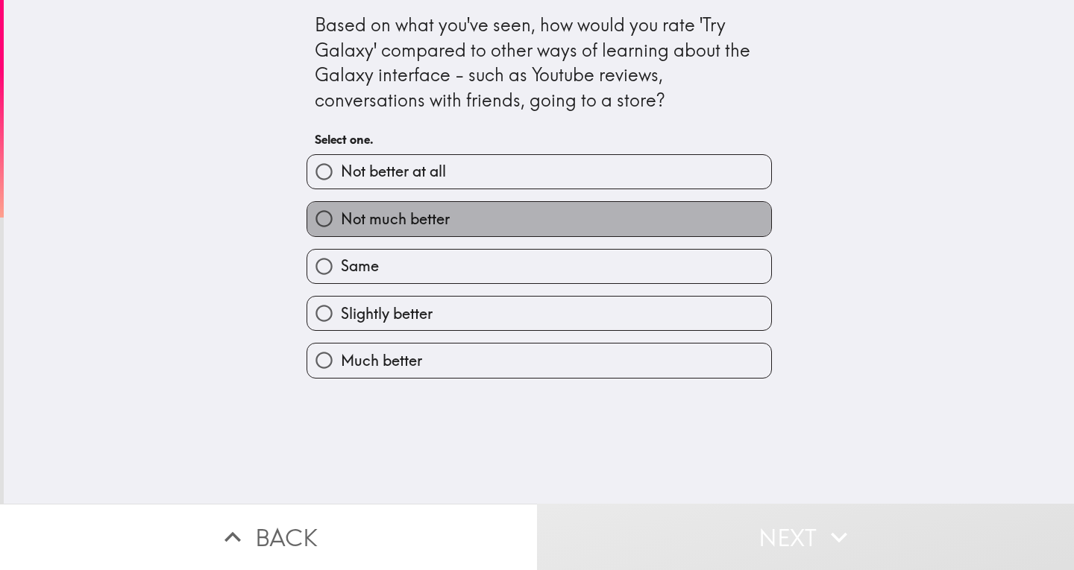
click at [449, 215] on label "Not much better" at bounding box center [539, 219] width 464 height 34
click at [341, 215] on input "Not much better" at bounding box center [324, 219] width 34 height 34
radio input "true"
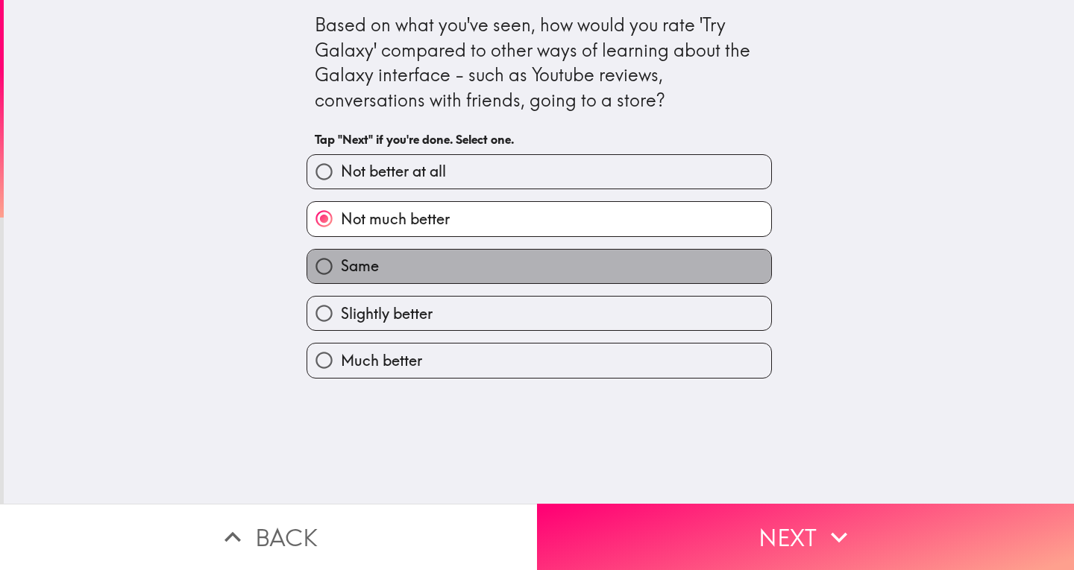
click at [457, 259] on label "Same" at bounding box center [539, 267] width 464 height 34
click at [341, 259] on input "Same" at bounding box center [324, 267] width 34 height 34
radio input "true"
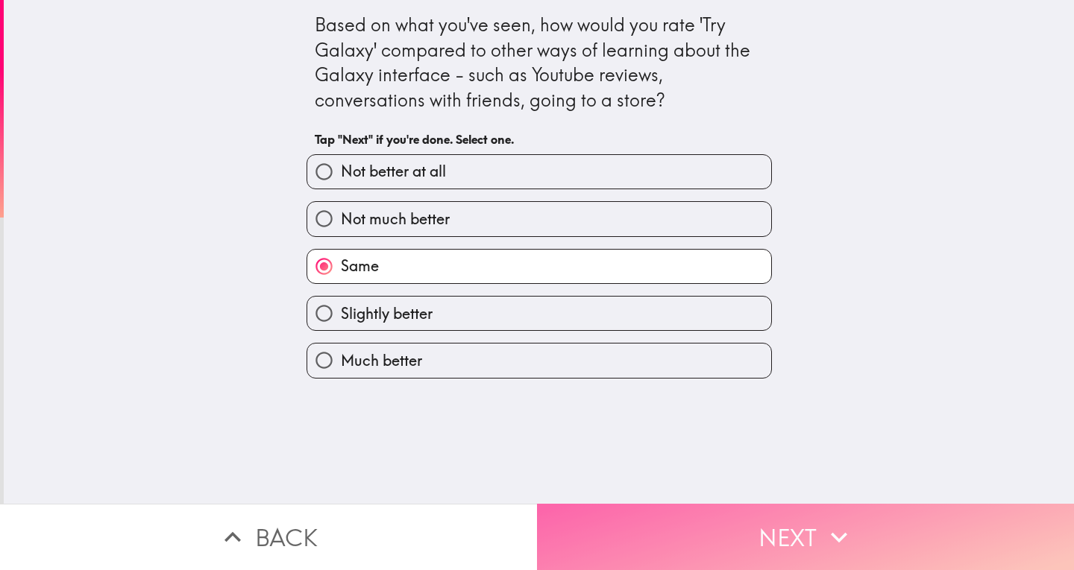
click at [826, 525] on icon "button" at bounding box center [838, 537] width 33 height 33
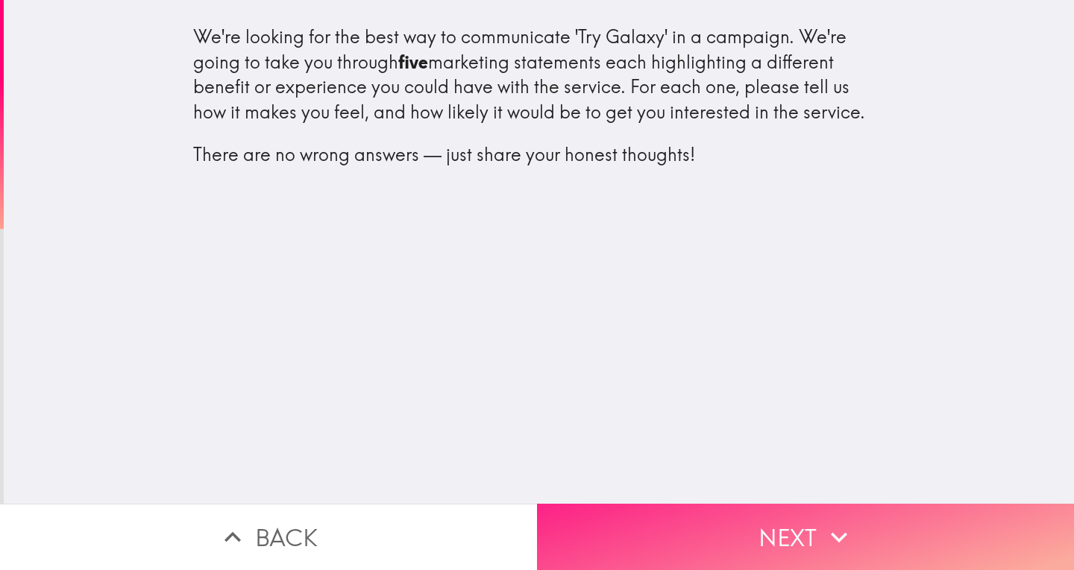
click at [815, 526] on button "Next" at bounding box center [805, 537] width 537 height 66
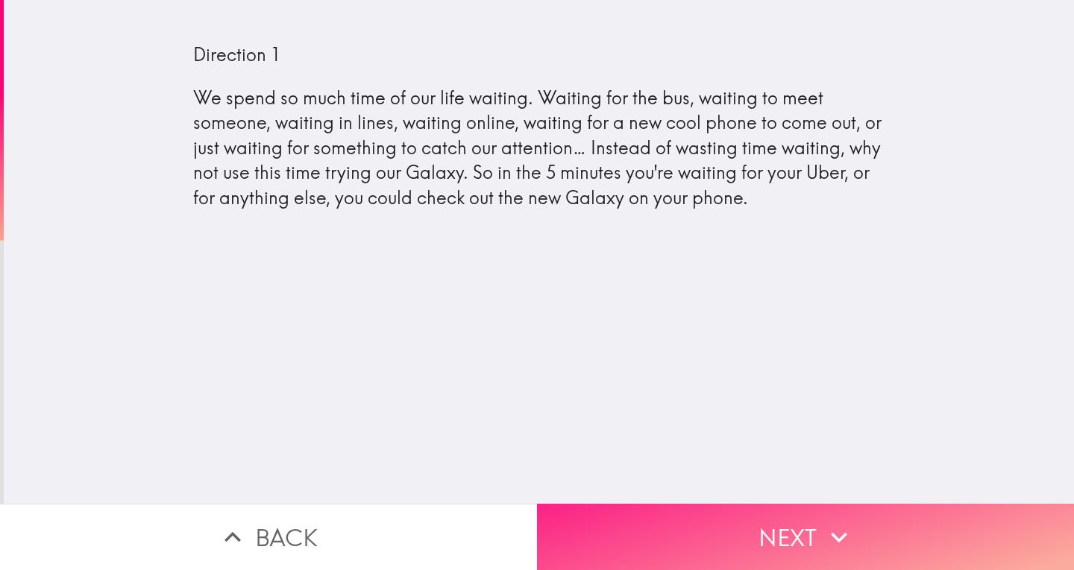
click at [811, 530] on button "Next" at bounding box center [805, 537] width 537 height 66
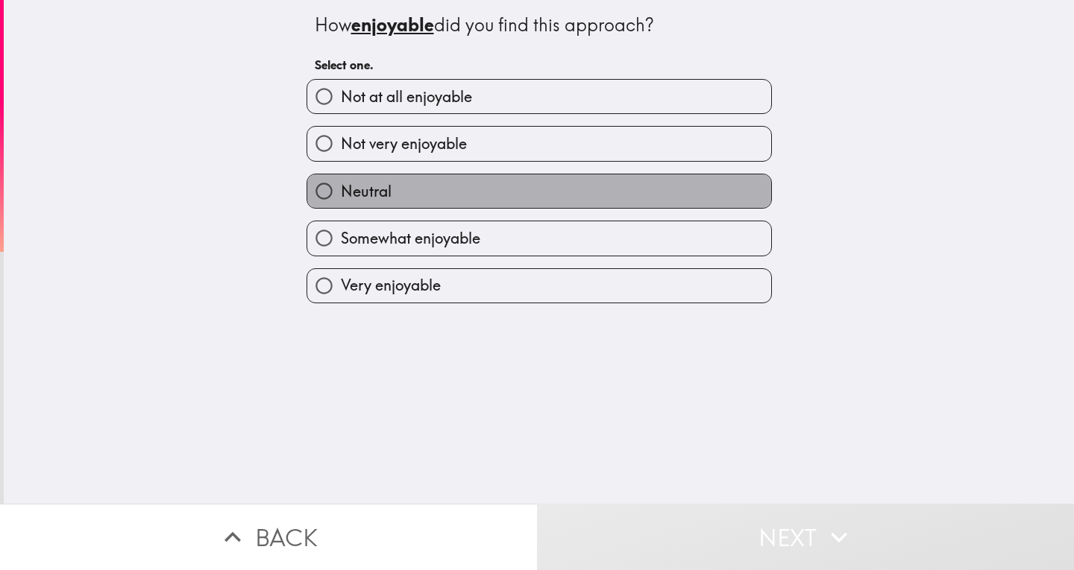
click at [422, 186] on label "Neutral" at bounding box center [539, 191] width 464 height 34
click at [341, 186] on input "Neutral" at bounding box center [324, 191] width 34 height 34
radio input "true"
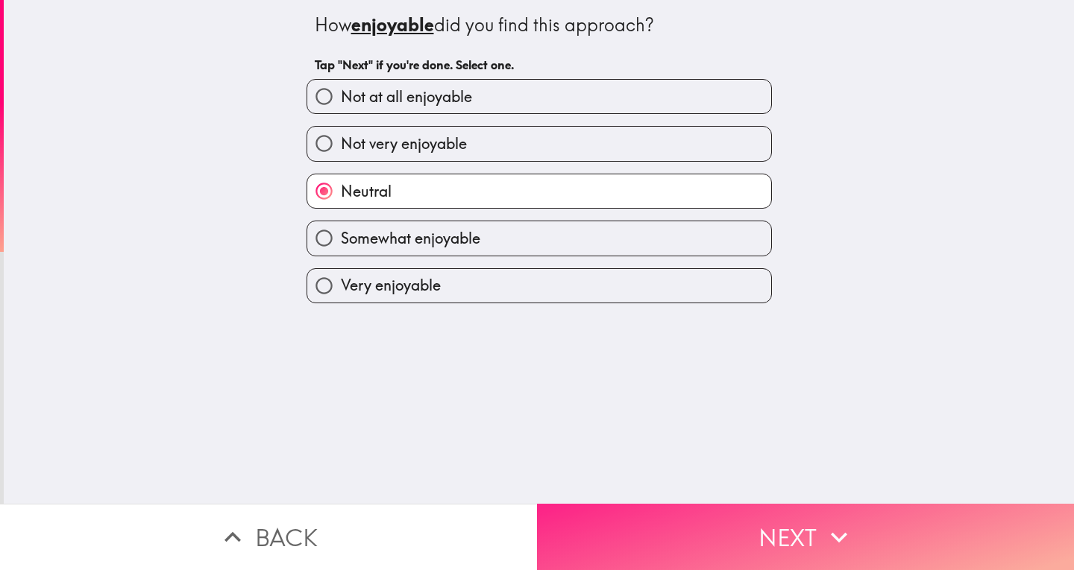
click at [811, 523] on button "Next" at bounding box center [805, 537] width 537 height 66
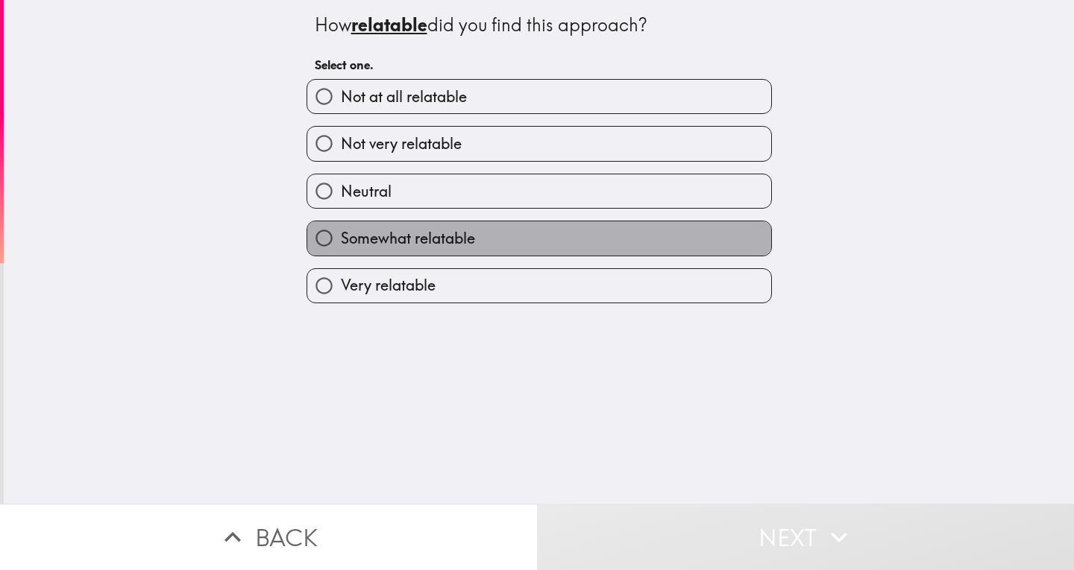
click at [424, 240] on span "Somewhat relatable" at bounding box center [408, 238] width 134 height 21
click at [341, 240] on input "Somewhat relatable" at bounding box center [324, 238] width 34 height 34
radio input "true"
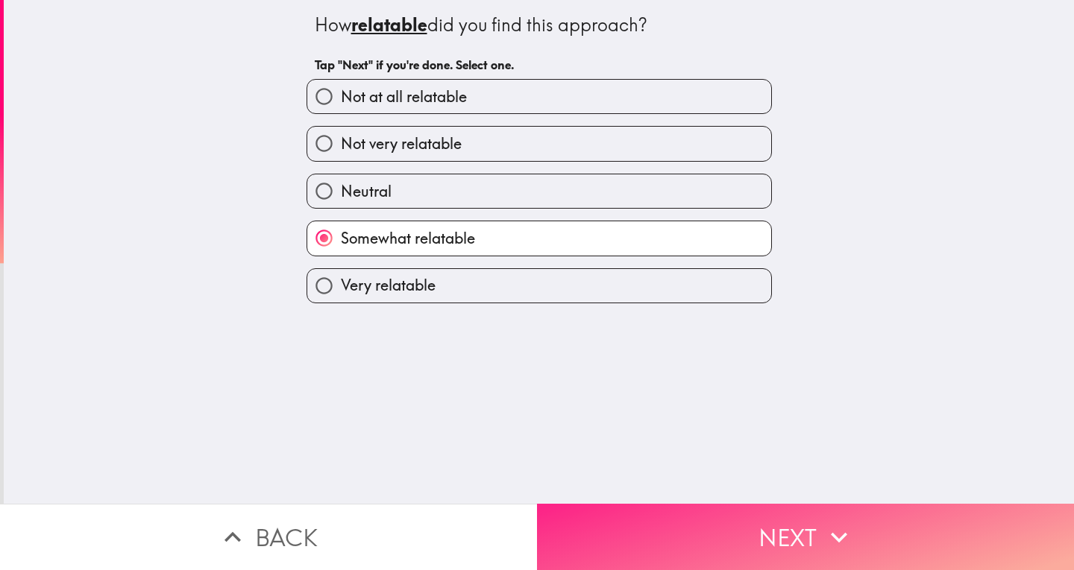
click at [806, 523] on button "Next" at bounding box center [805, 537] width 537 height 66
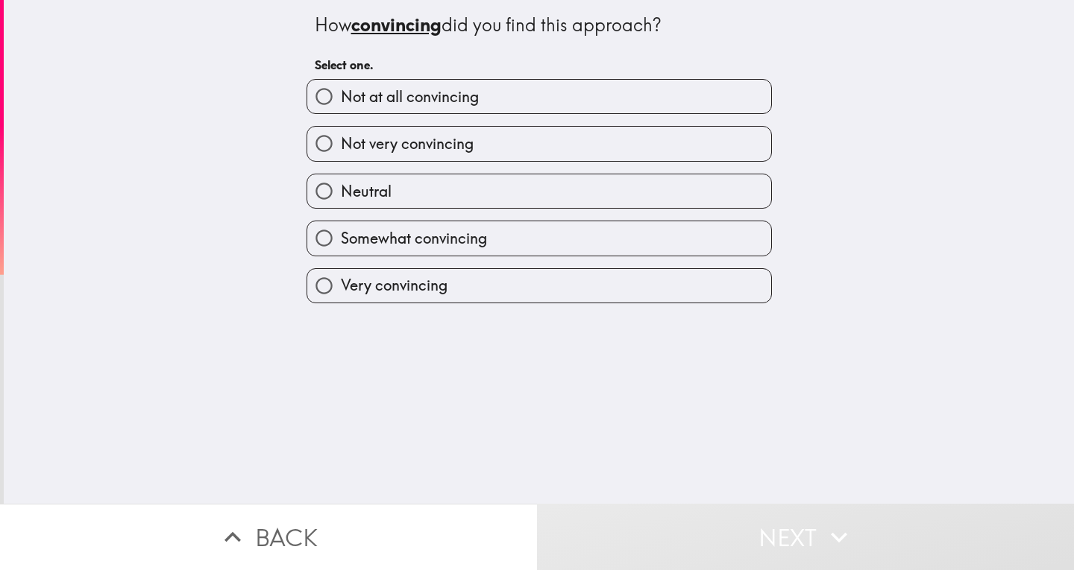
click at [418, 227] on label "Somewhat convincing" at bounding box center [539, 238] width 464 height 34
click at [341, 227] on input "Somewhat convincing" at bounding box center [324, 238] width 34 height 34
radio input "true"
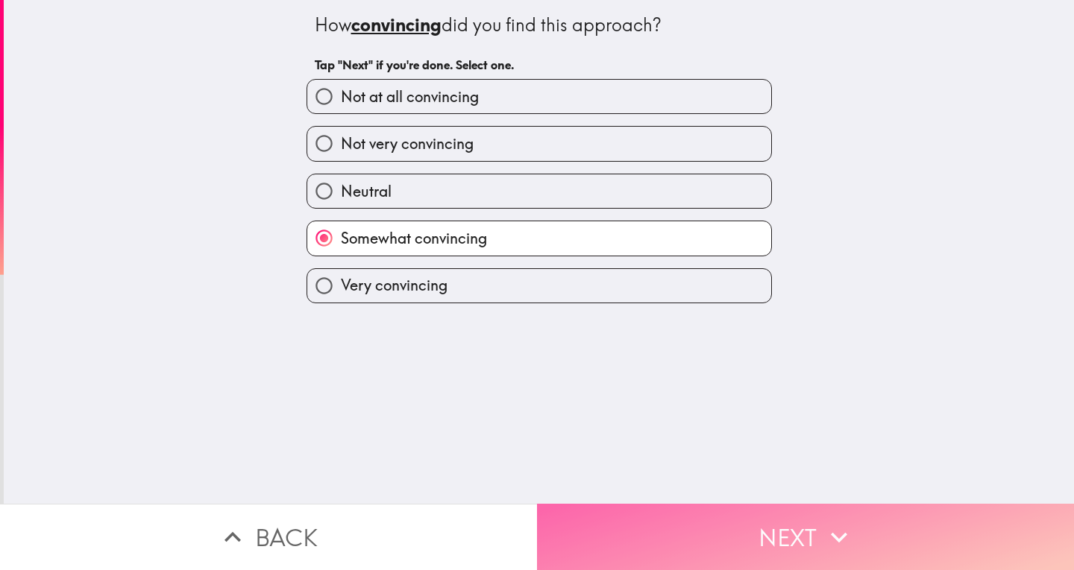
click at [794, 522] on button "Next" at bounding box center [805, 537] width 537 height 66
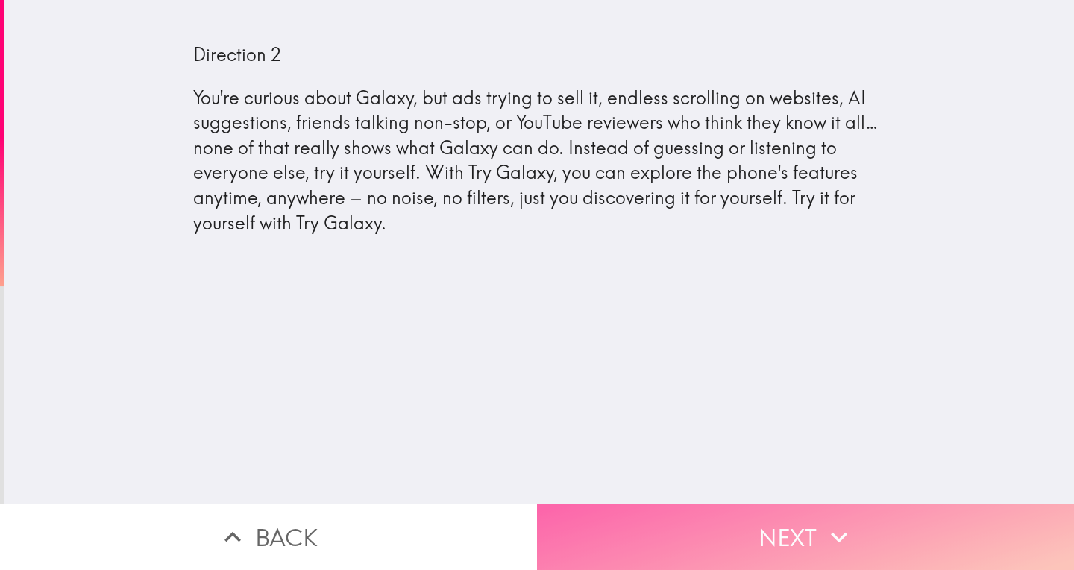
click at [822, 532] on icon "button" at bounding box center [838, 537] width 33 height 33
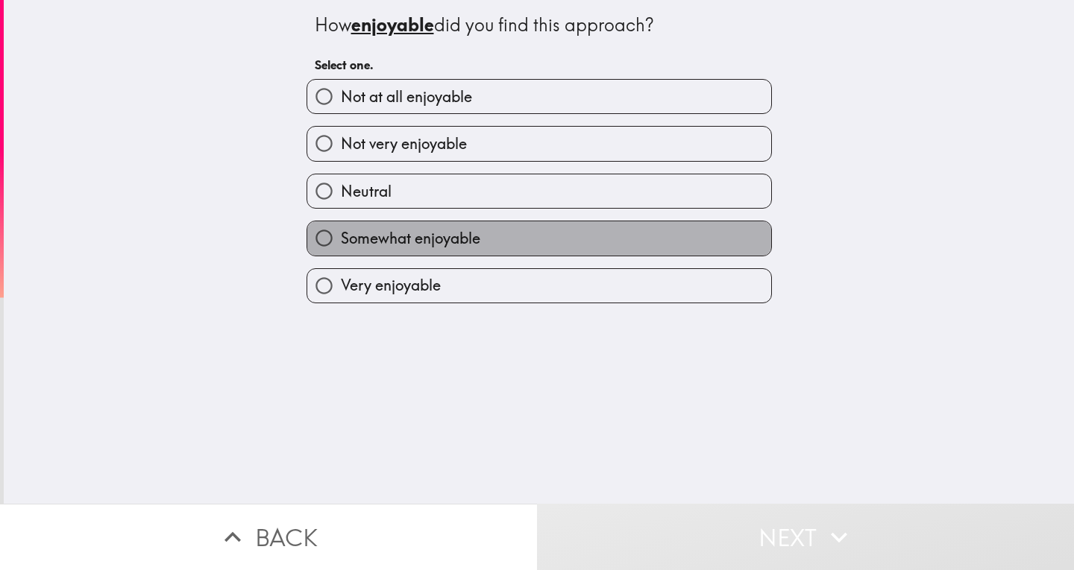
click at [427, 238] on span "Somewhat enjoyable" at bounding box center [410, 238] width 139 height 21
click at [341, 238] on input "Somewhat enjoyable" at bounding box center [324, 238] width 34 height 34
radio input "true"
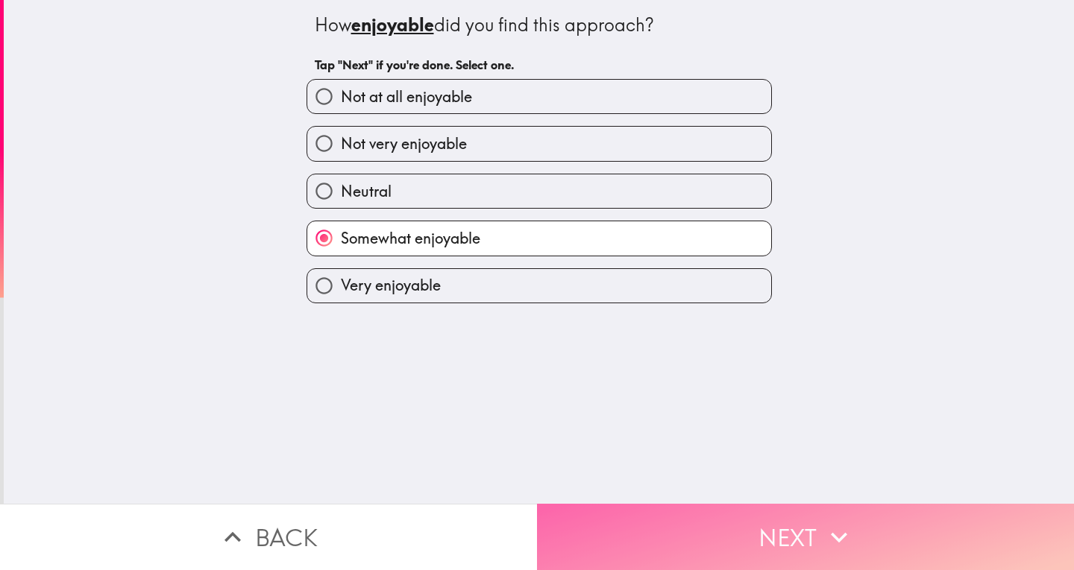
click at [825, 528] on icon "button" at bounding box center [838, 537] width 33 height 33
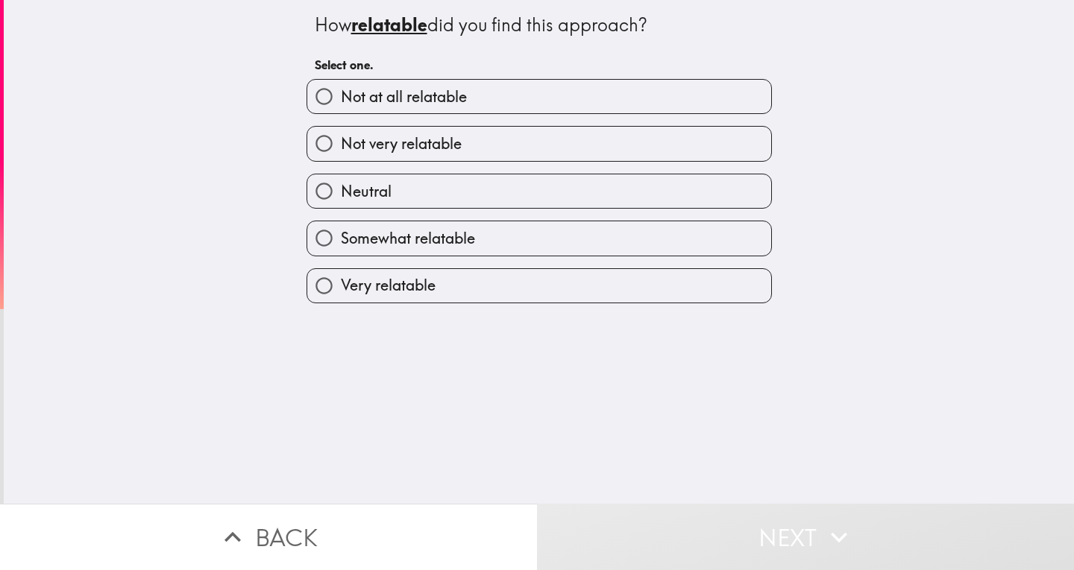
click at [456, 228] on span "Somewhat relatable" at bounding box center [408, 238] width 134 height 21
click at [341, 228] on input "Somewhat relatable" at bounding box center [324, 238] width 34 height 34
radio input "true"
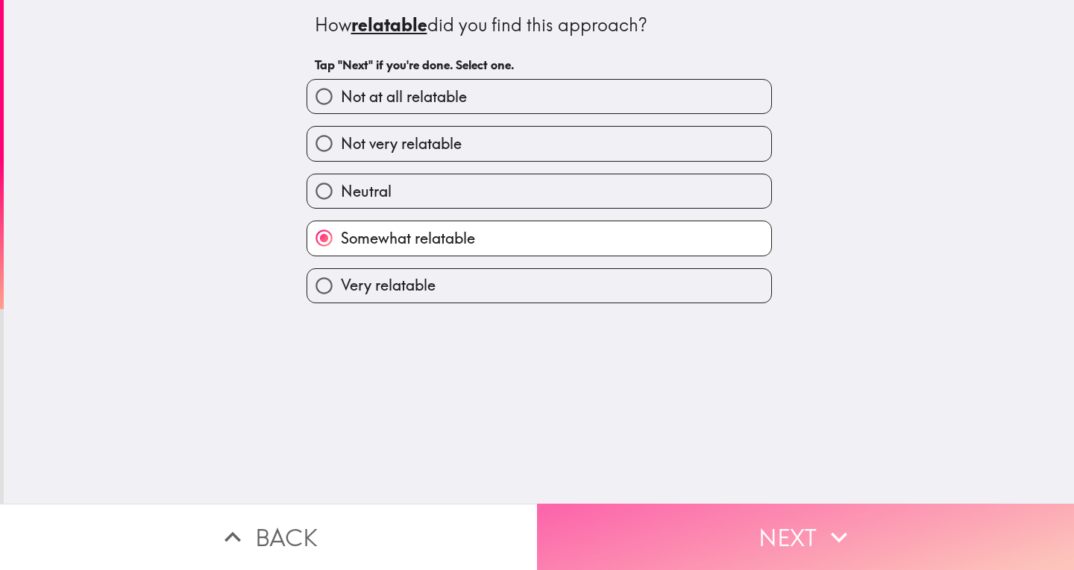
click at [807, 520] on button "Next" at bounding box center [805, 537] width 537 height 66
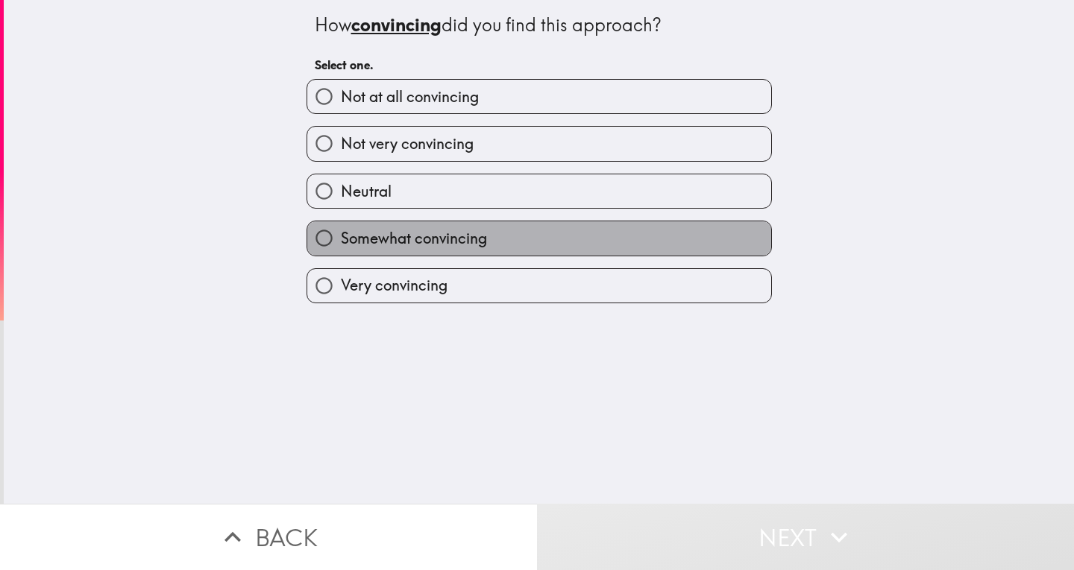
click at [491, 236] on label "Somewhat convincing" at bounding box center [539, 238] width 464 height 34
click at [341, 236] on input "Somewhat convincing" at bounding box center [324, 238] width 34 height 34
radio input "true"
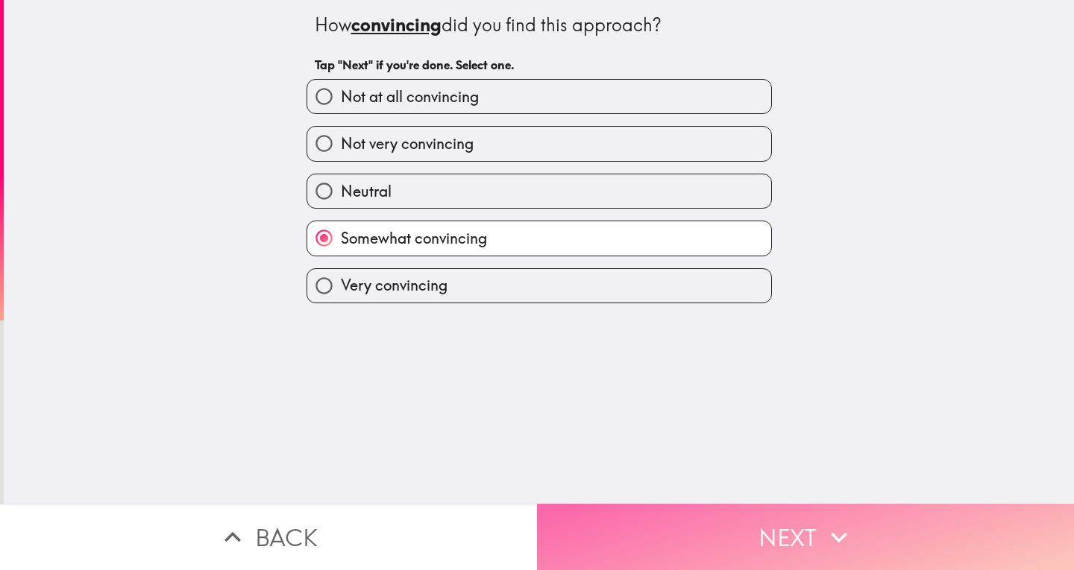
click at [813, 516] on button "Next" at bounding box center [805, 537] width 537 height 66
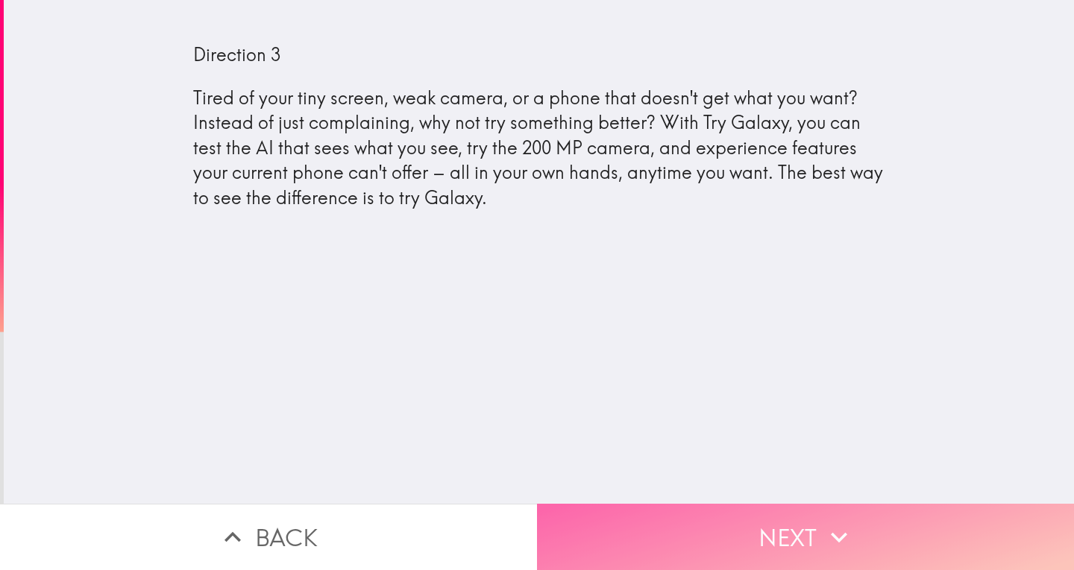
click at [805, 528] on button "Next" at bounding box center [805, 537] width 537 height 66
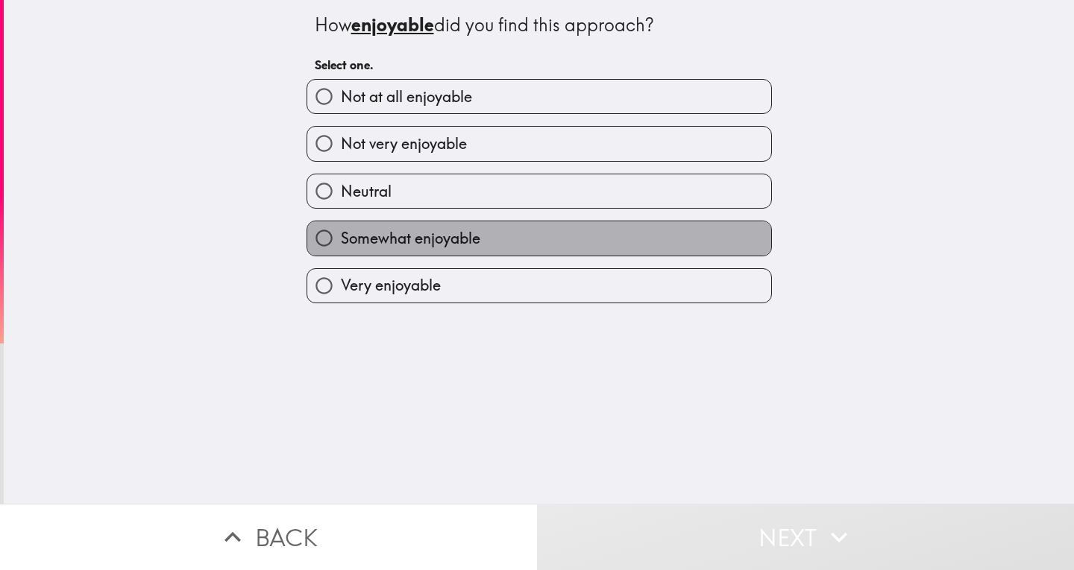
click at [476, 226] on label "Somewhat enjoyable" at bounding box center [539, 238] width 464 height 34
click at [341, 226] on input "Somewhat enjoyable" at bounding box center [324, 238] width 34 height 34
radio input "true"
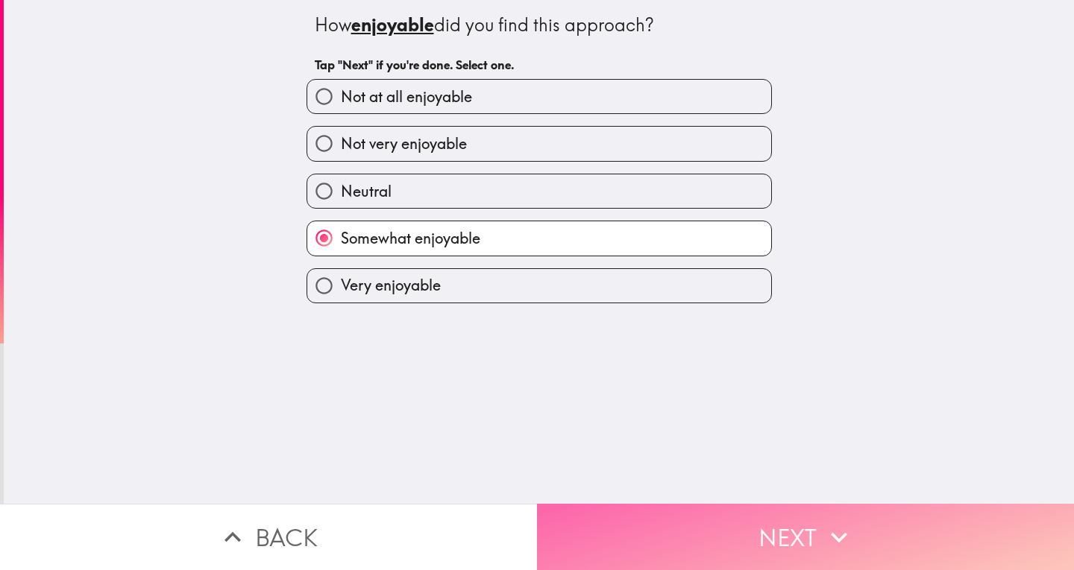
click at [786, 521] on button "Next" at bounding box center [805, 537] width 537 height 66
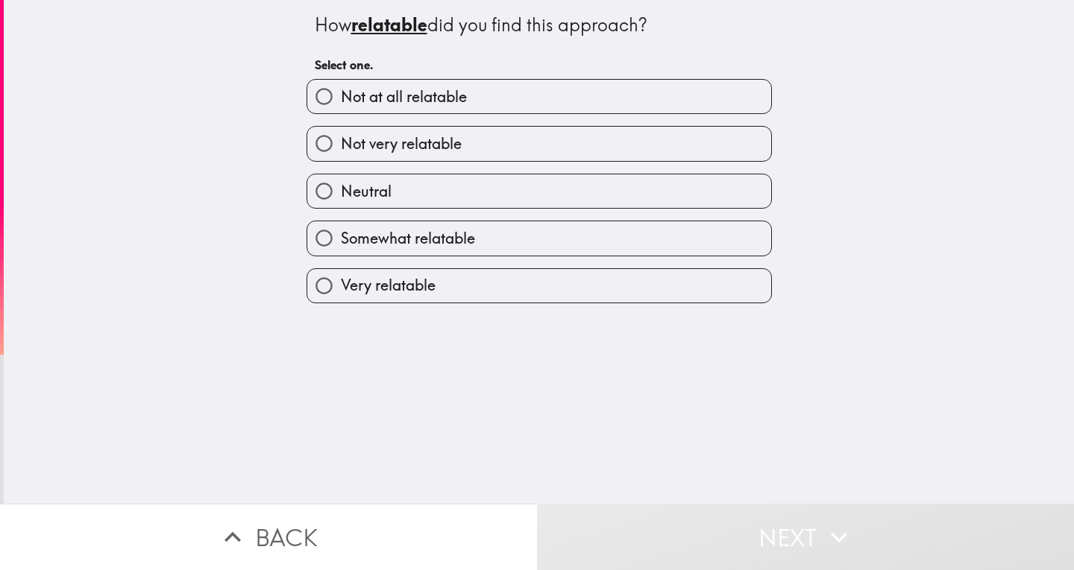
click at [532, 250] on label "Somewhat relatable" at bounding box center [539, 238] width 464 height 34
click at [341, 250] on input "Somewhat relatable" at bounding box center [324, 238] width 34 height 34
radio input "true"
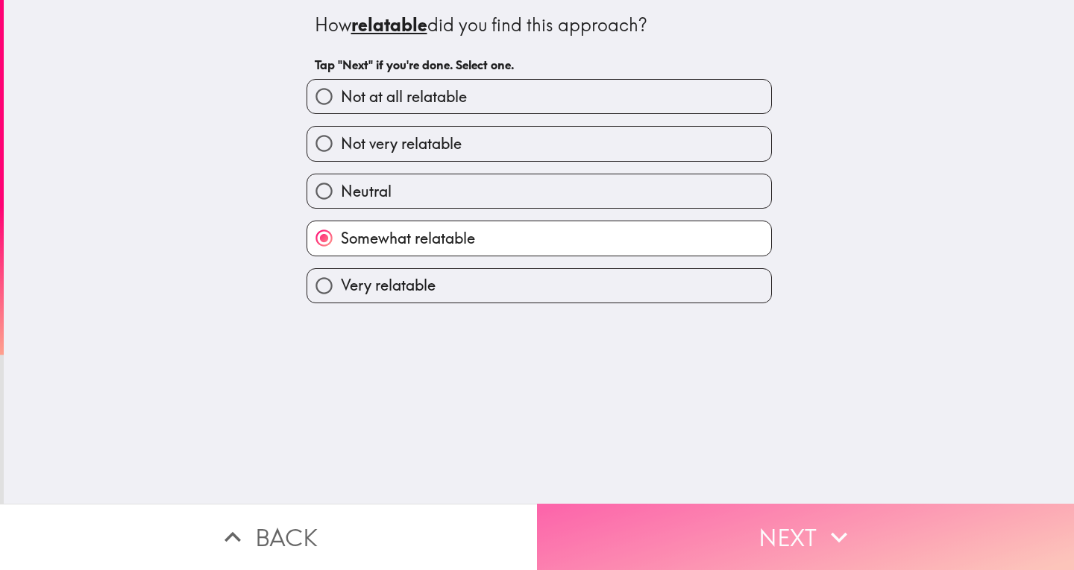
click at [751, 529] on button "Next" at bounding box center [805, 537] width 537 height 66
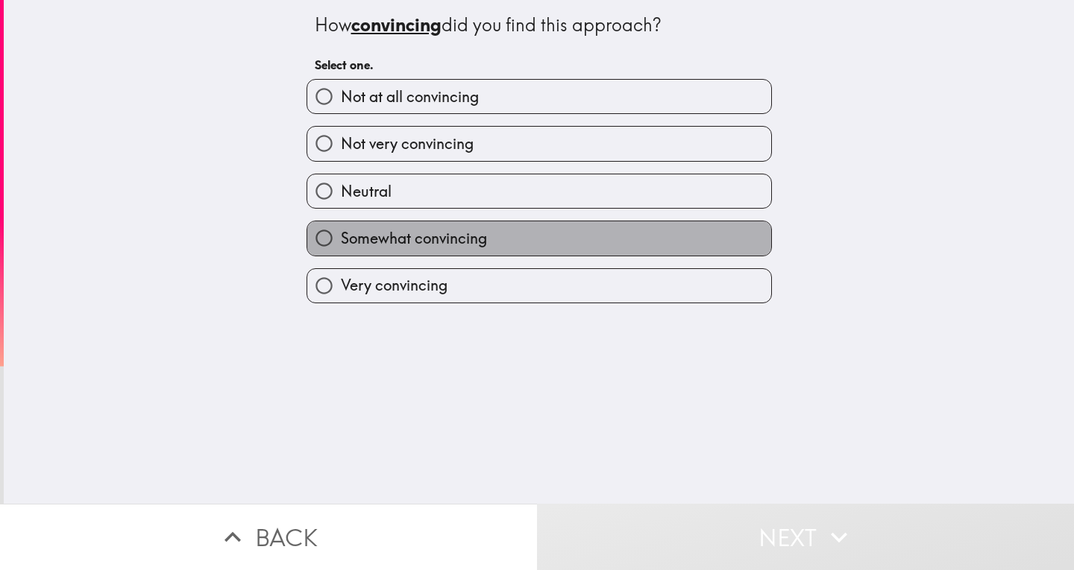
click at [462, 230] on span "Somewhat convincing" at bounding box center [414, 238] width 146 height 21
click at [341, 230] on input "Somewhat convincing" at bounding box center [324, 238] width 34 height 34
radio input "true"
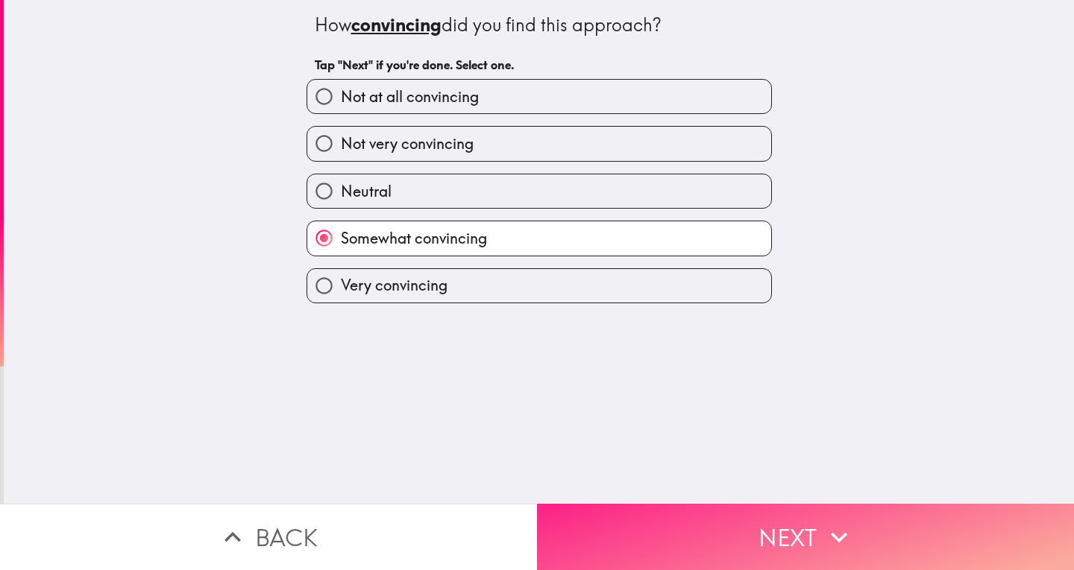
click at [810, 523] on button "Next" at bounding box center [805, 537] width 537 height 66
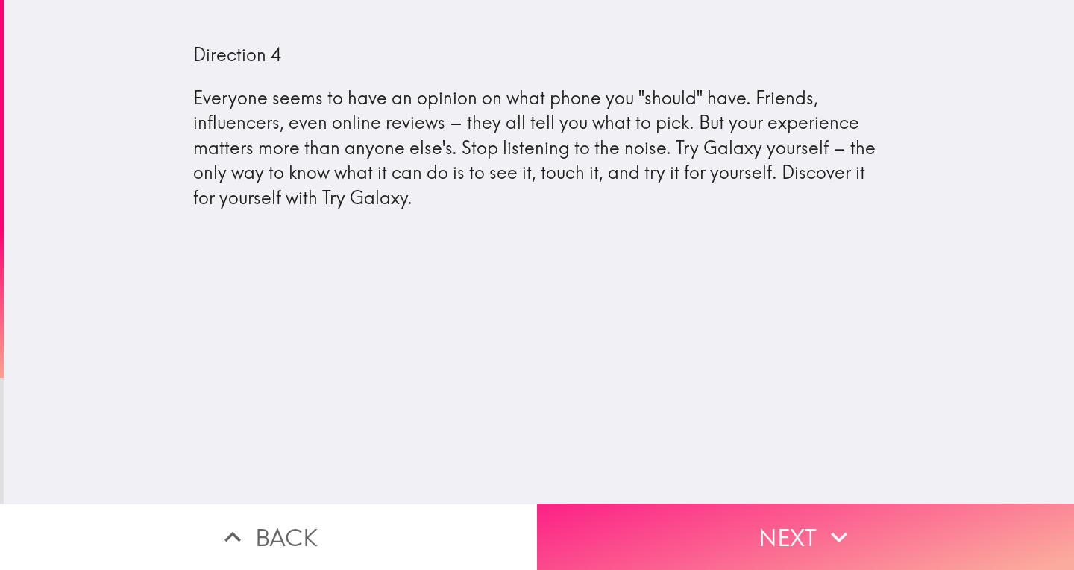
click at [801, 520] on button "Next" at bounding box center [805, 537] width 537 height 66
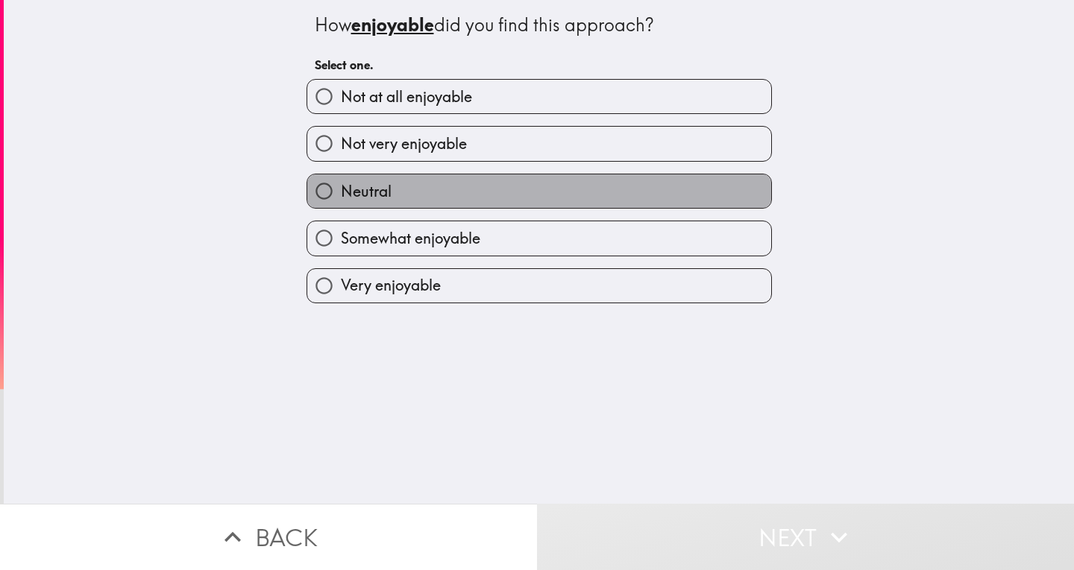
click at [450, 190] on label "Neutral" at bounding box center [539, 191] width 464 height 34
click at [341, 190] on input "Neutral" at bounding box center [324, 191] width 34 height 34
radio input "true"
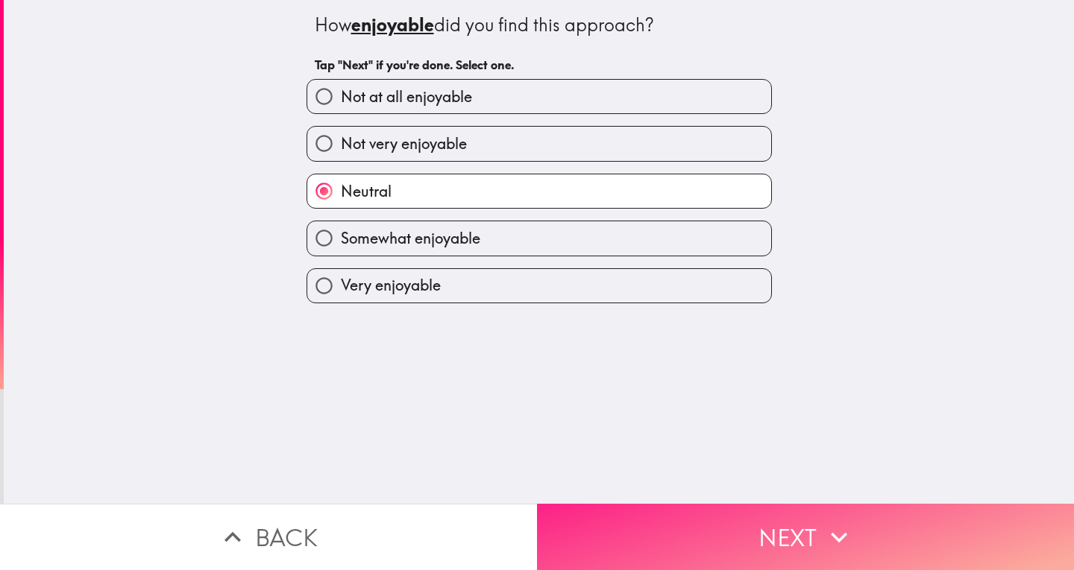
click at [784, 525] on button "Next" at bounding box center [805, 537] width 537 height 66
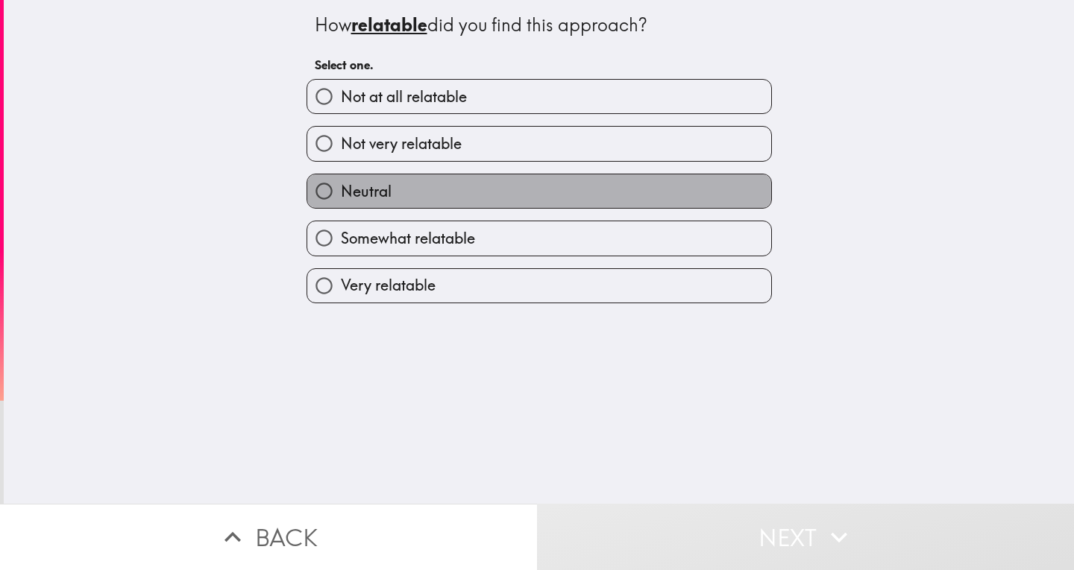
click at [392, 187] on label "Neutral" at bounding box center [539, 191] width 464 height 34
click at [341, 187] on input "Neutral" at bounding box center [324, 191] width 34 height 34
radio input "true"
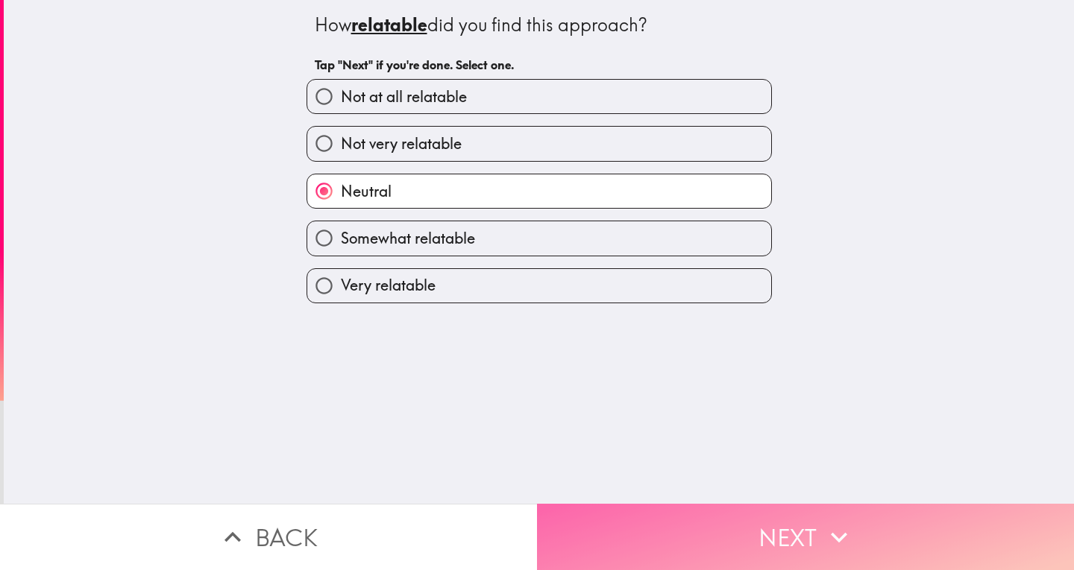
click at [741, 523] on button "Next" at bounding box center [805, 537] width 537 height 66
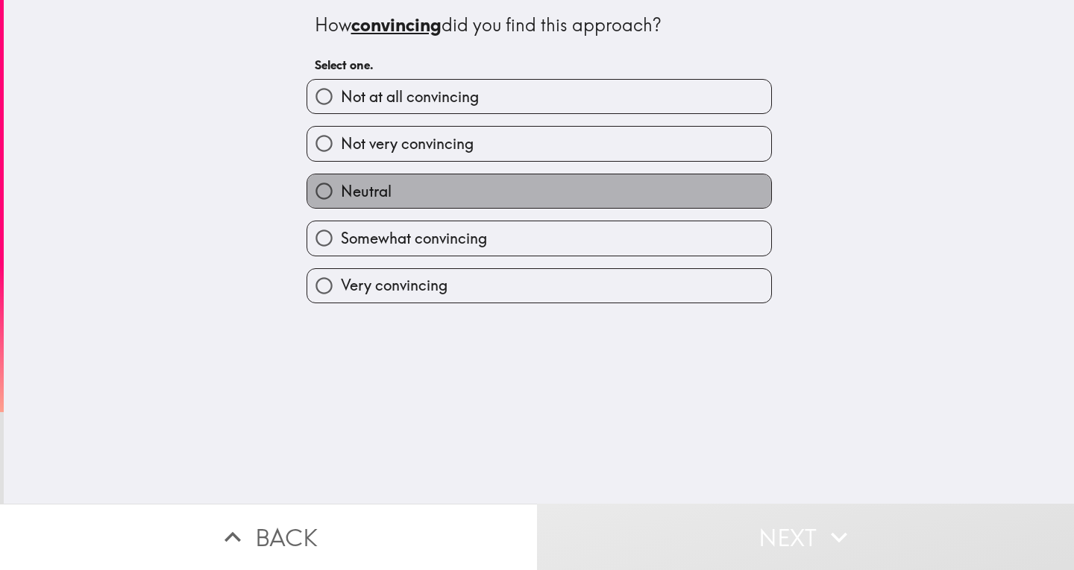
click at [453, 182] on label "Neutral" at bounding box center [539, 191] width 464 height 34
click at [341, 182] on input "Neutral" at bounding box center [324, 191] width 34 height 34
radio input "true"
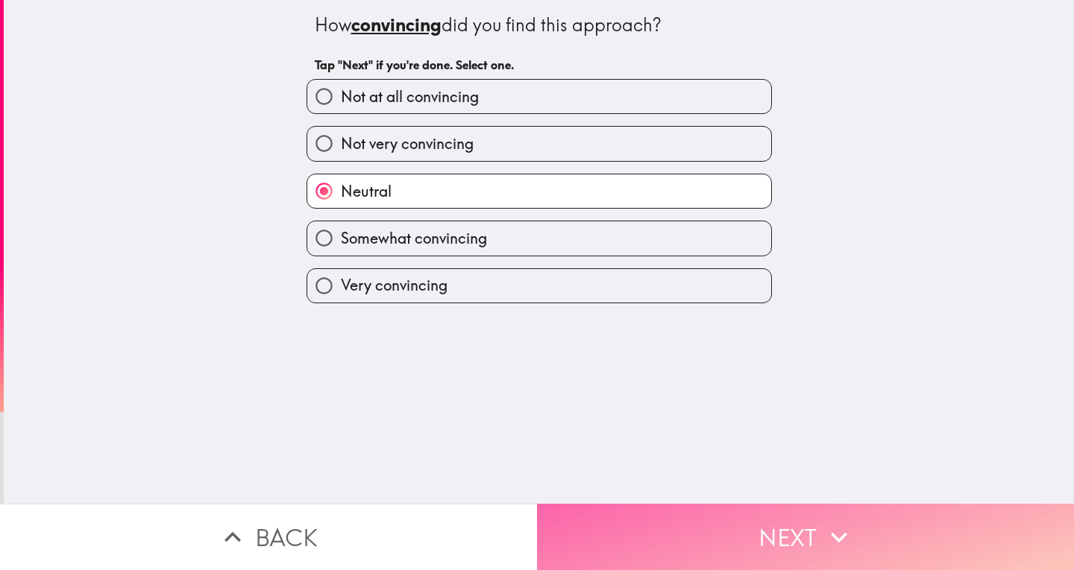
click at [797, 512] on button "Next" at bounding box center [805, 537] width 537 height 66
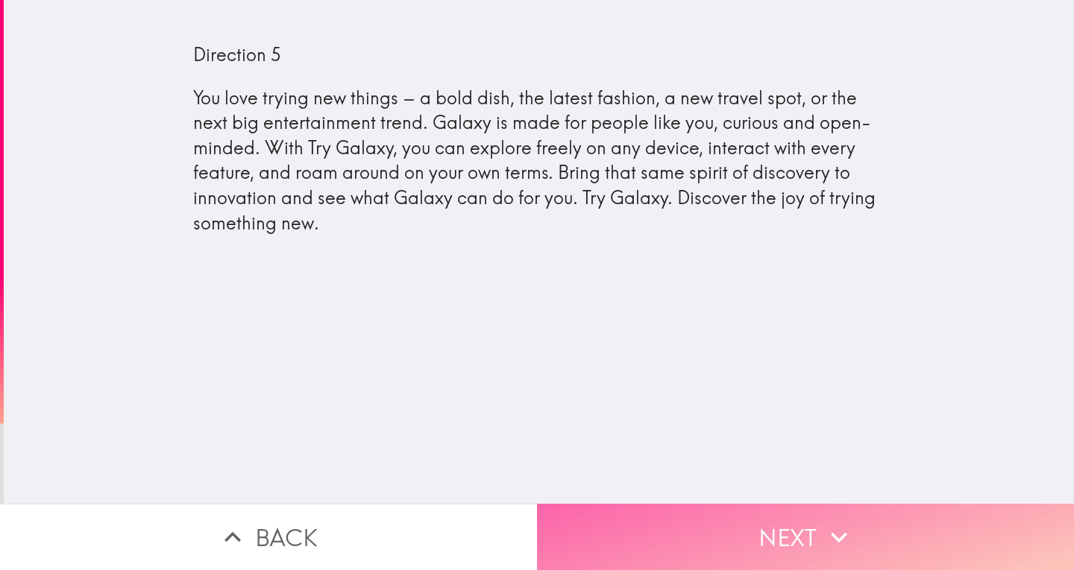
click at [831, 532] on icon "button" at bounding box center [839, 537] width 16 height 10
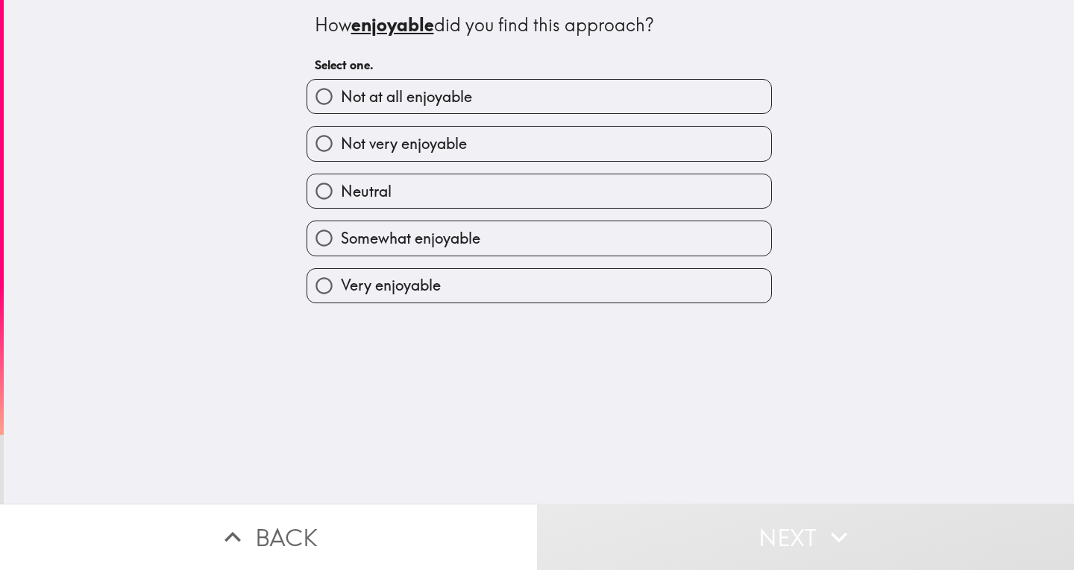
click at [430, 190] on label "Neutral" at bounding box center [539, 191] width 464 height 34
click at [341, 190] on input "Neutral" at bounding box center [324, 191] width 34 height 34
radio input "true"
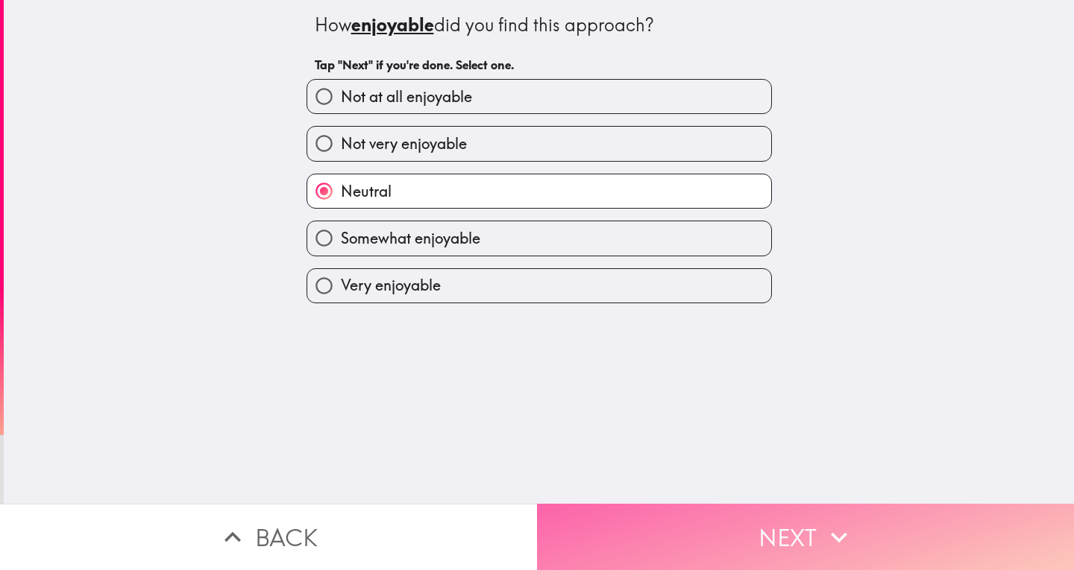
click at [727, 540] on button "Next" at bounding box center [805, 537] width 537 height 66
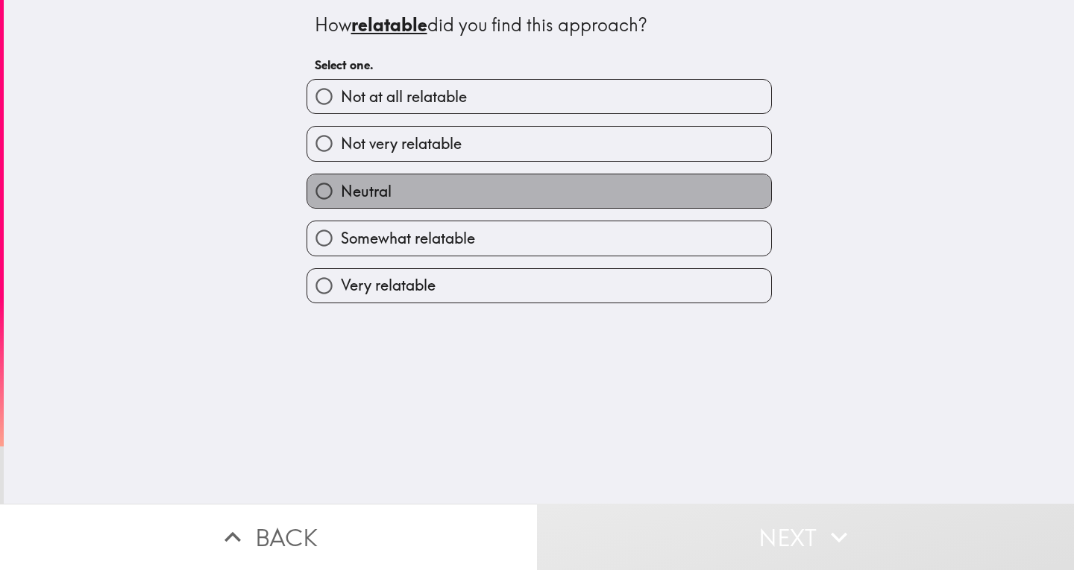
click at [492, 182] on label "Neutral" at bounding box center [539, 191] width 464 height 34
click at [341, 182] on input "Neutral" at bounding box center [324, 191] width 34 height 34
radio input "true"
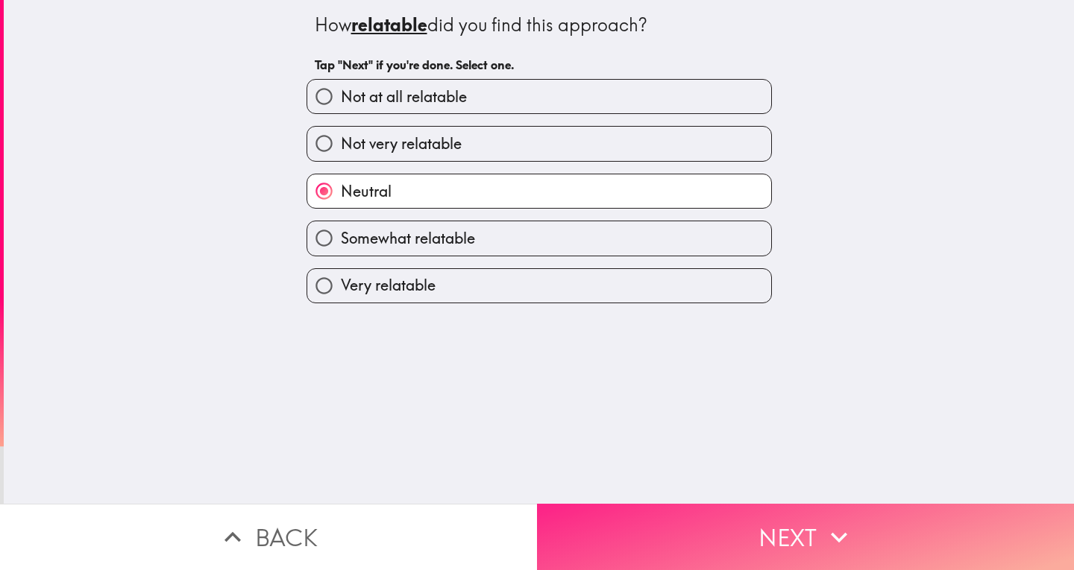
click at [700, 515] on button "Next" at bounding box center [805, 537] width 537 height 66
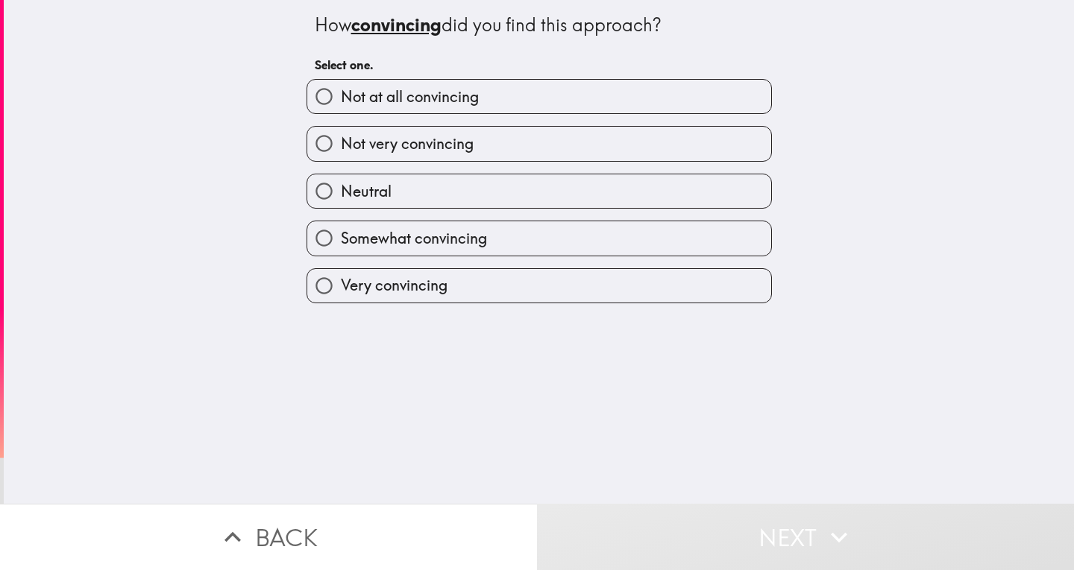
click at [456, 181] on label "Neutral" at bounding box center [539, 191] width 464 height 34
click at [341, 181] on input "Neutral" at bounding box center [324, 191] width 34 height 34
radio input "true"
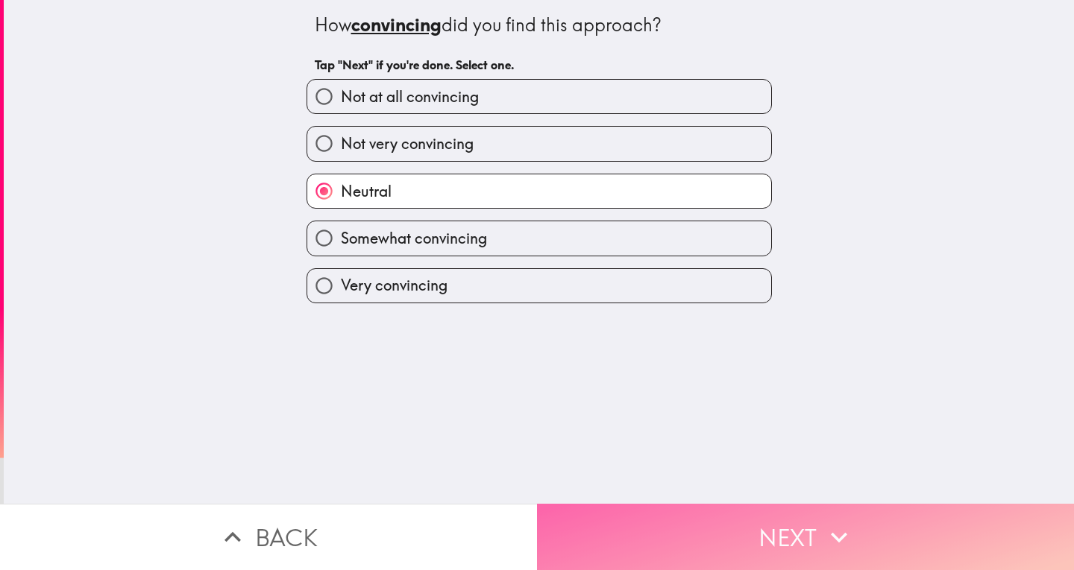
click at [827, 528] on icon "button" at bounding box center [838, 537] width 33 height 33
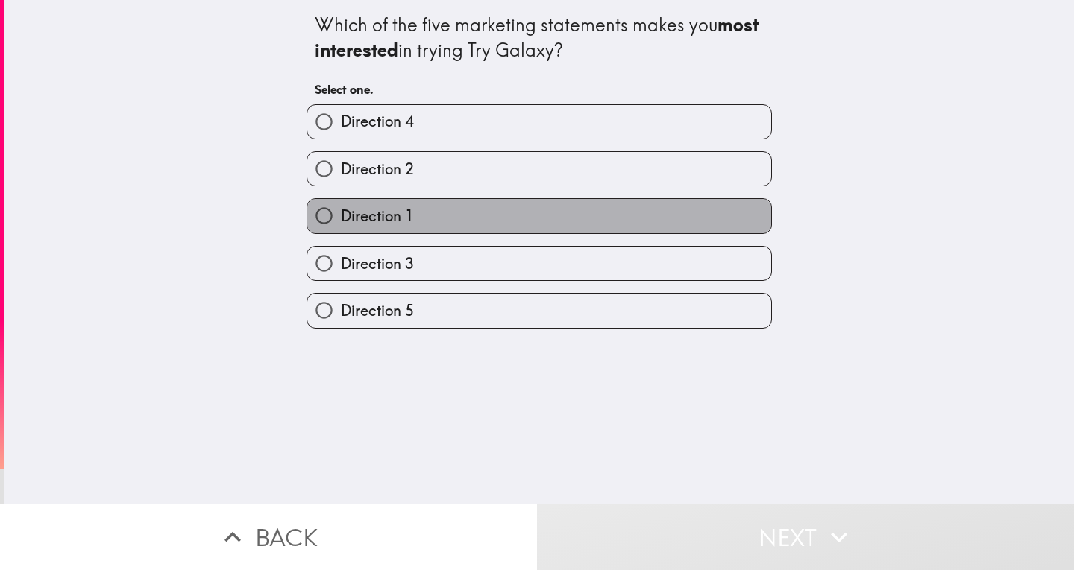
click at [451, 218] on label "Direction 1" at bounding box center [539, 216] width 464 height 34
click at [341, 218] on input "Direction 1" at bounding box center [324, 216] width 34 height 34
radio input "true"
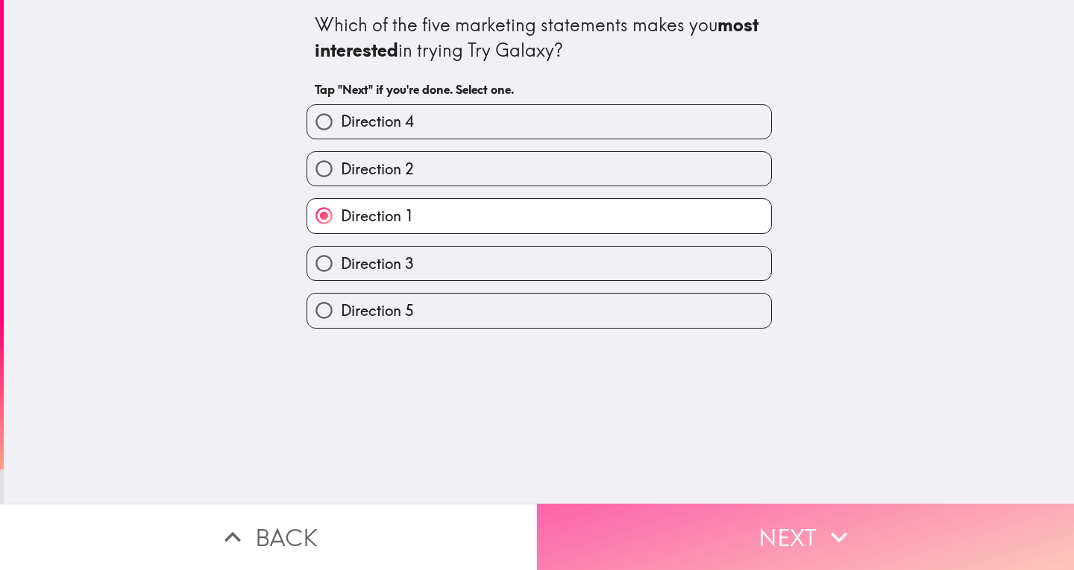
click at [808, 526] on button "Next" at bounding box center [805, 537] width 537 height 66
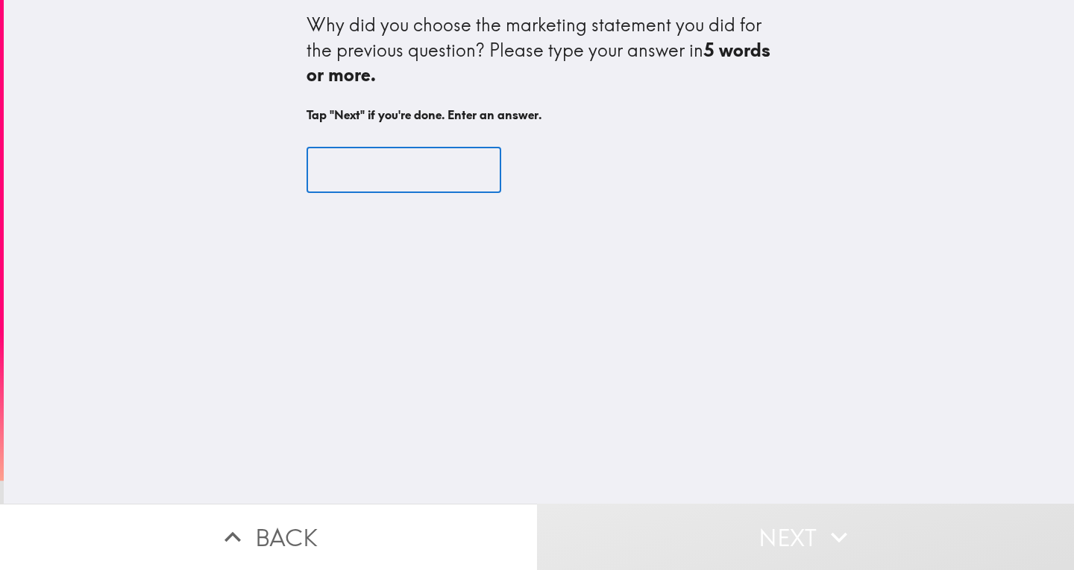
click at [343, 176] on input "text" at bounding box center [403, 170] width 195 height 46
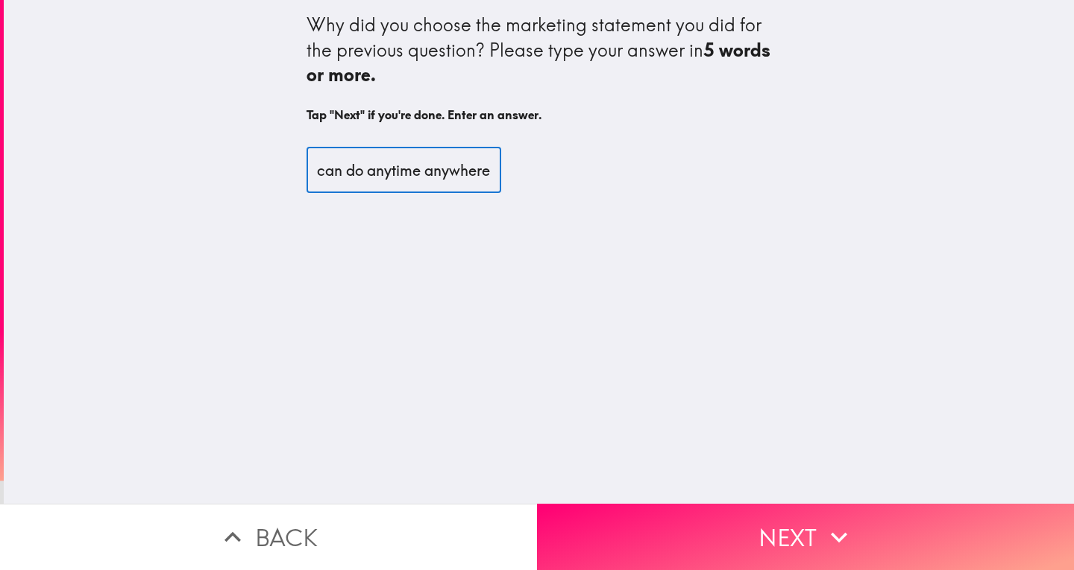
scroll to position [0, 15]
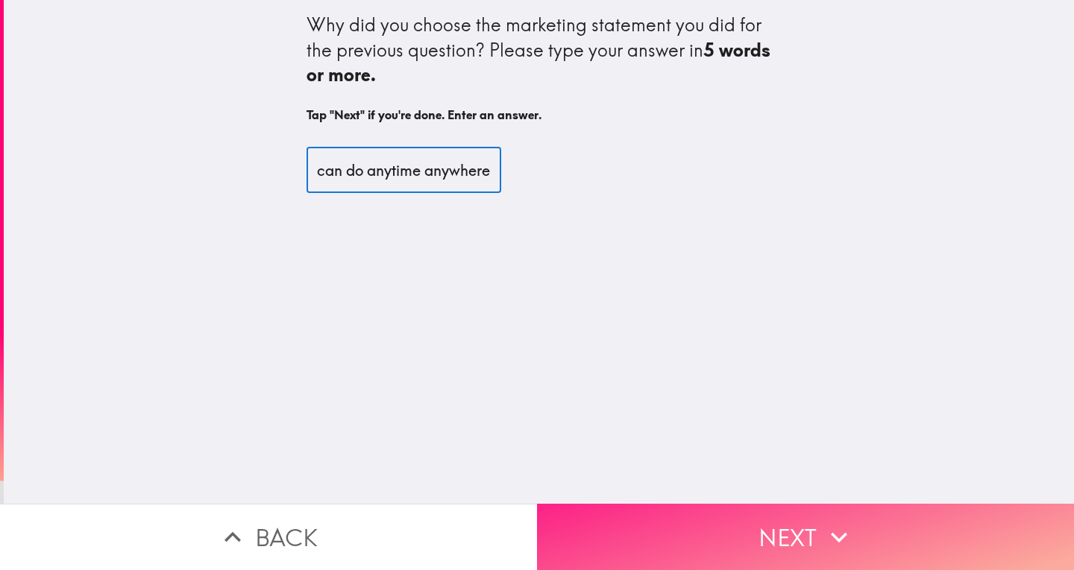
type input "can do anytime anywhere"
click at [803, 510] on button "Next" at bounding box center [805, 537] width 537 height 66
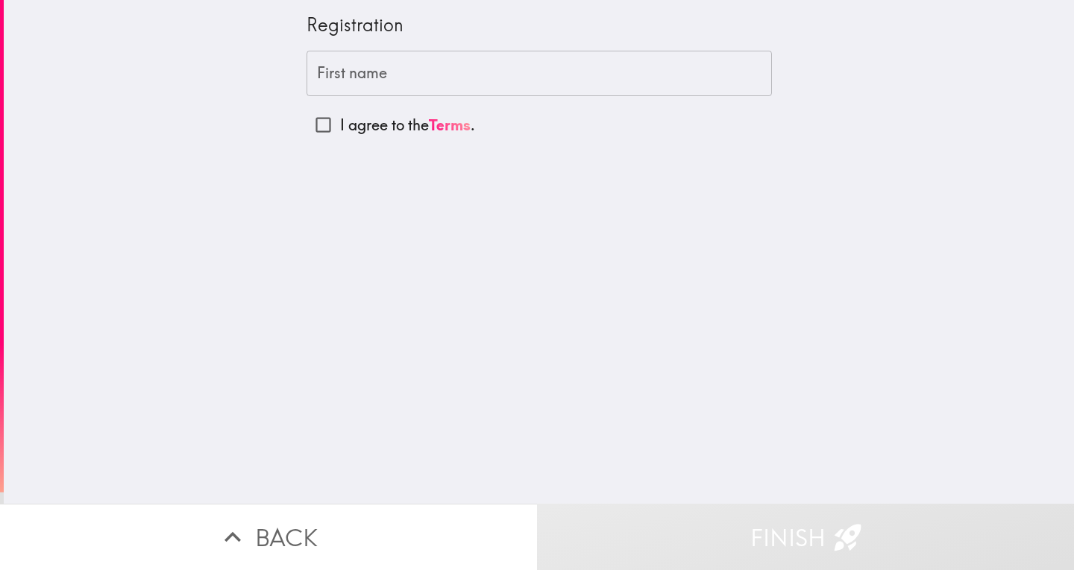
click at [351, 71] on input "First name" at bounding box center [538, 74] width 465 height 46
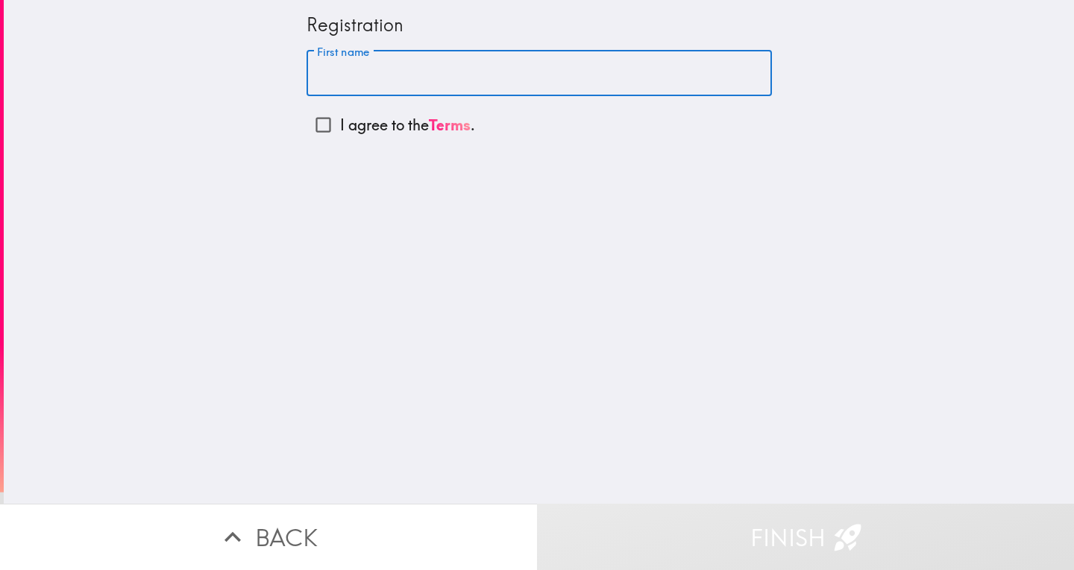
type input "[PERSON_NAME]"
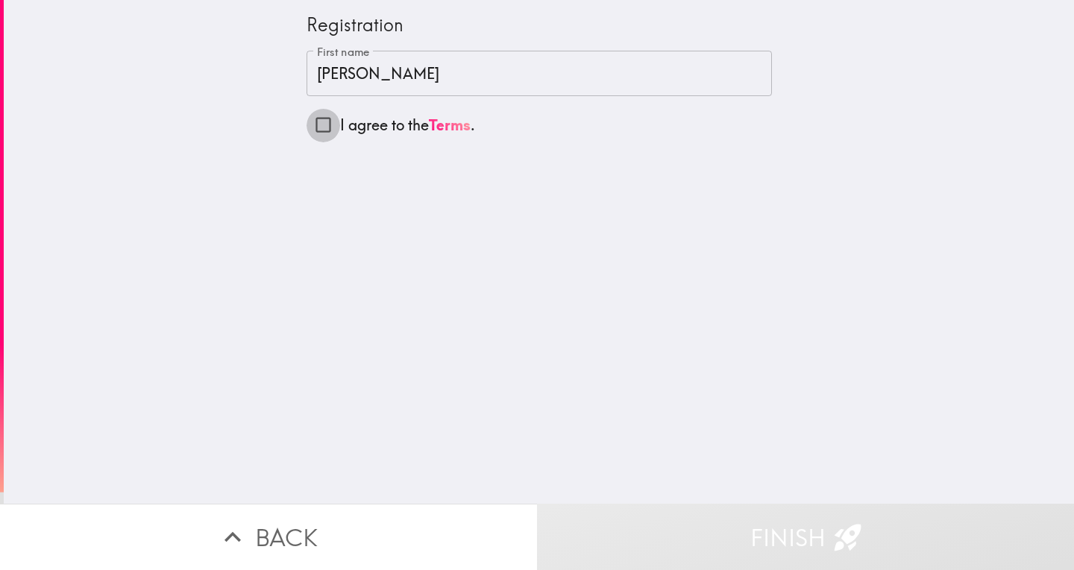
click at [313, 125] on input "I agree to the Terms ." at bounding box center [323, 125] width 34 height 34
checkbox input "true"
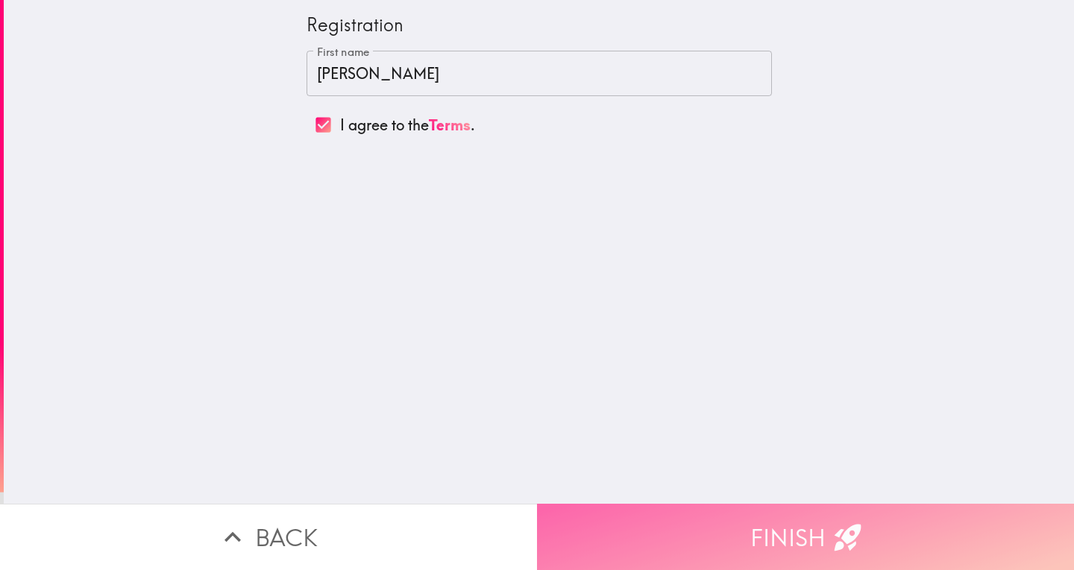
click at [817, 523] on button "Finish" at bounding box center [805, 537] width 537 height 66
